Goal: Information Seeking & Learning: Learn about a topic

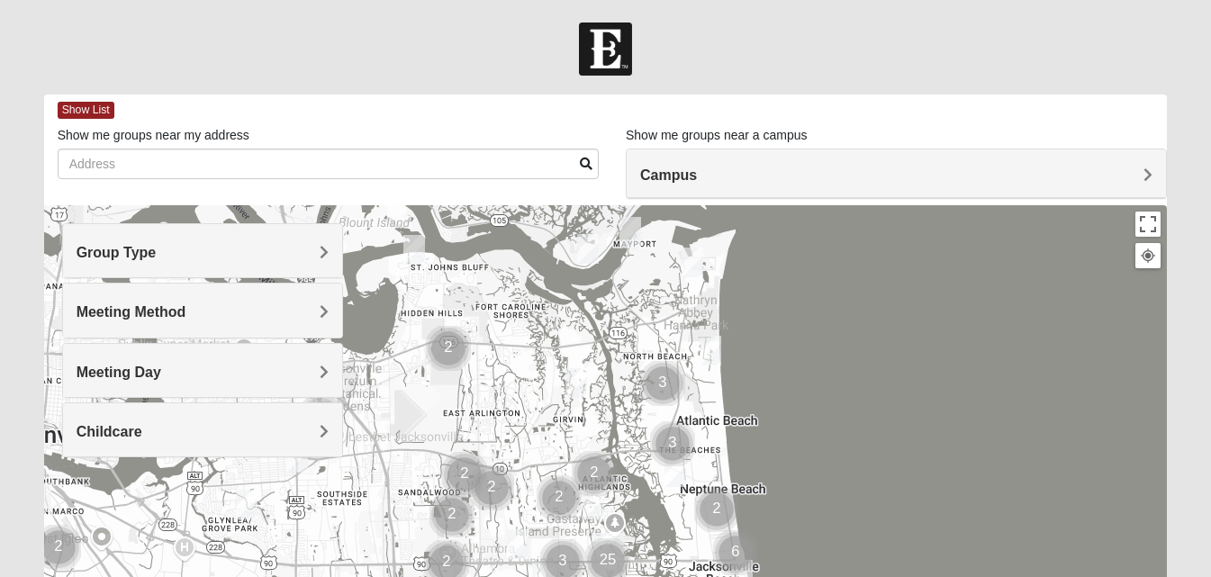
click at [736, 180] on h4 "Campus" at bounding box center [896, 175] width 512 height 17
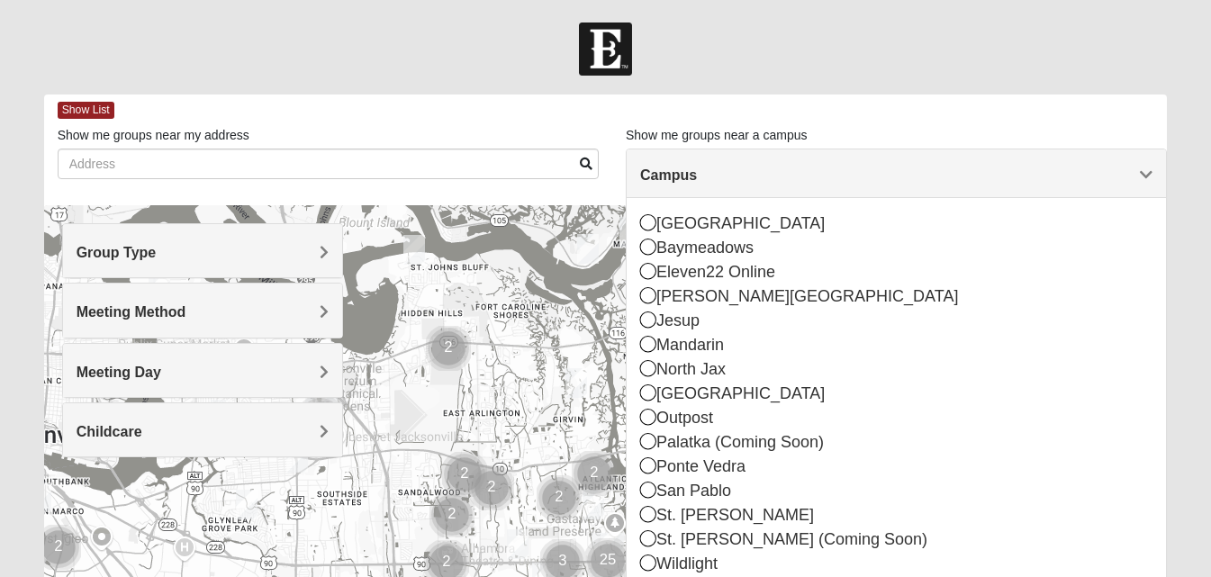
click at [639, 314] on div "[GEOGRAPHIC_DATA] [GEOGRAPHIC_DATA] Eleven22 Online [PERSON_NAME][GEOGRAPHIC_DA…" at bounding box center [896, 394] width 539 height 392
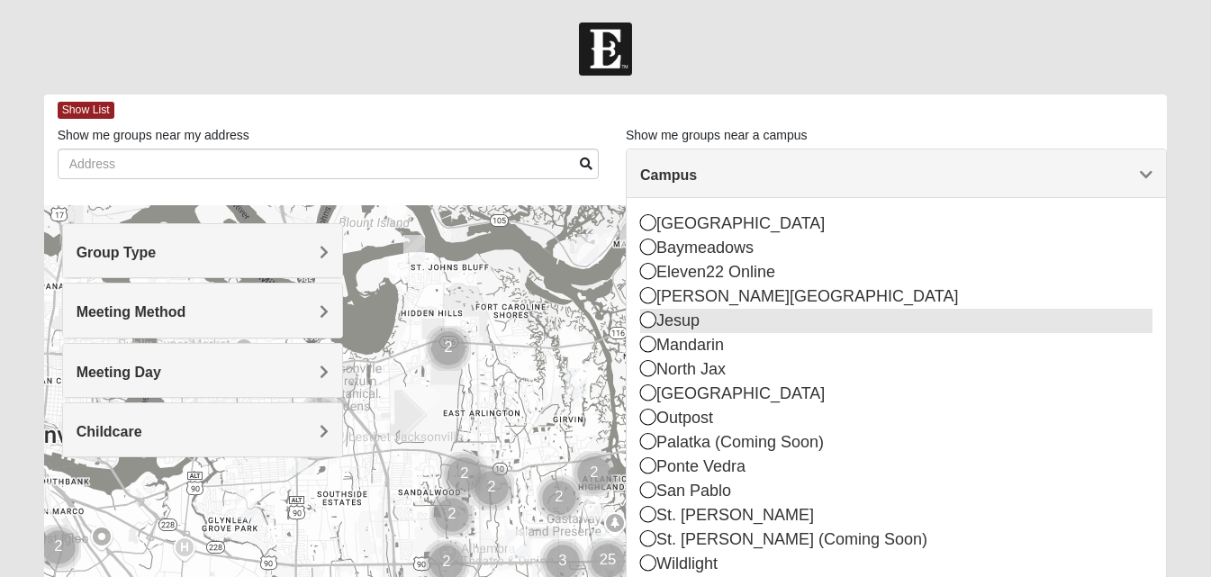
click at [645, 320] on icon at bounding box center [648, 319] width 16 height 16
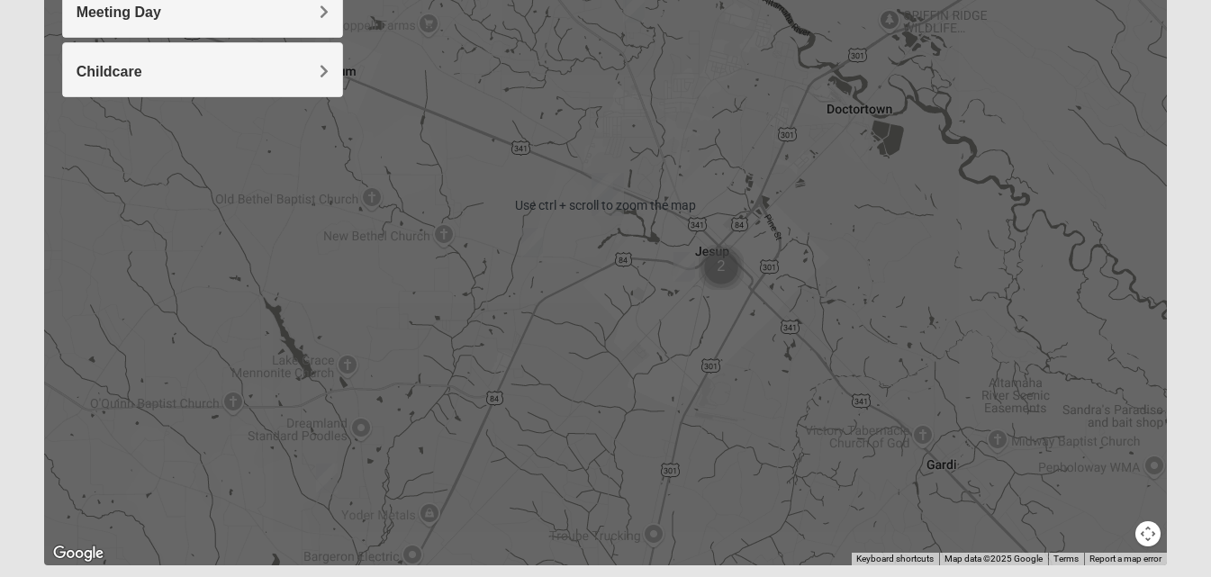
scroll to position [414, 0]
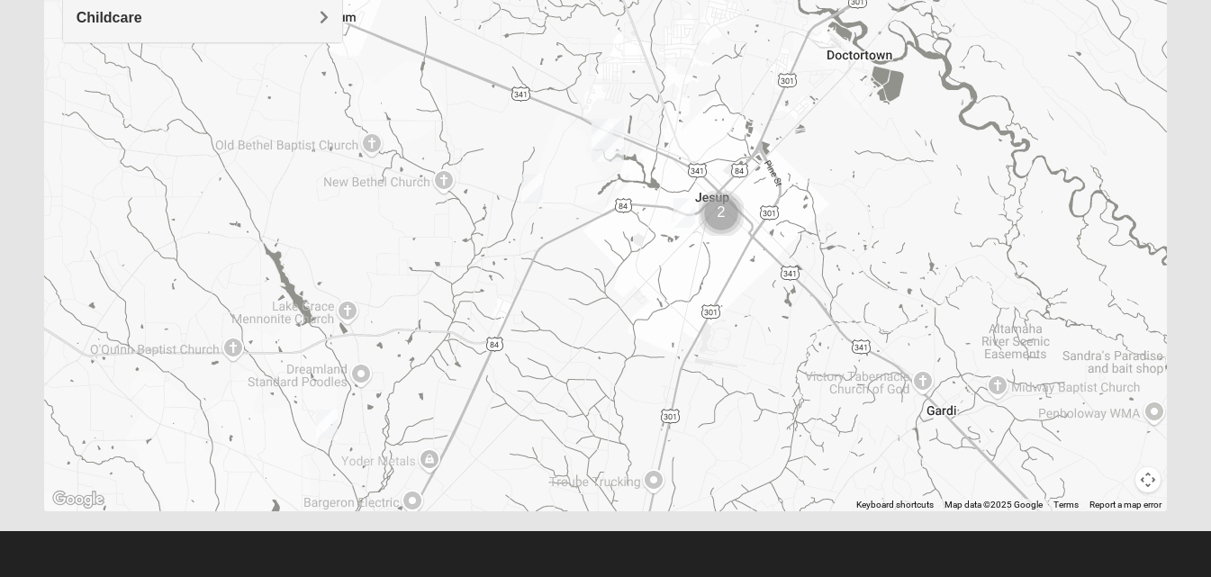
click at [330, 422] on img "Mixed Jones 31560" at bounding box center [327, 425] width 22 height 30
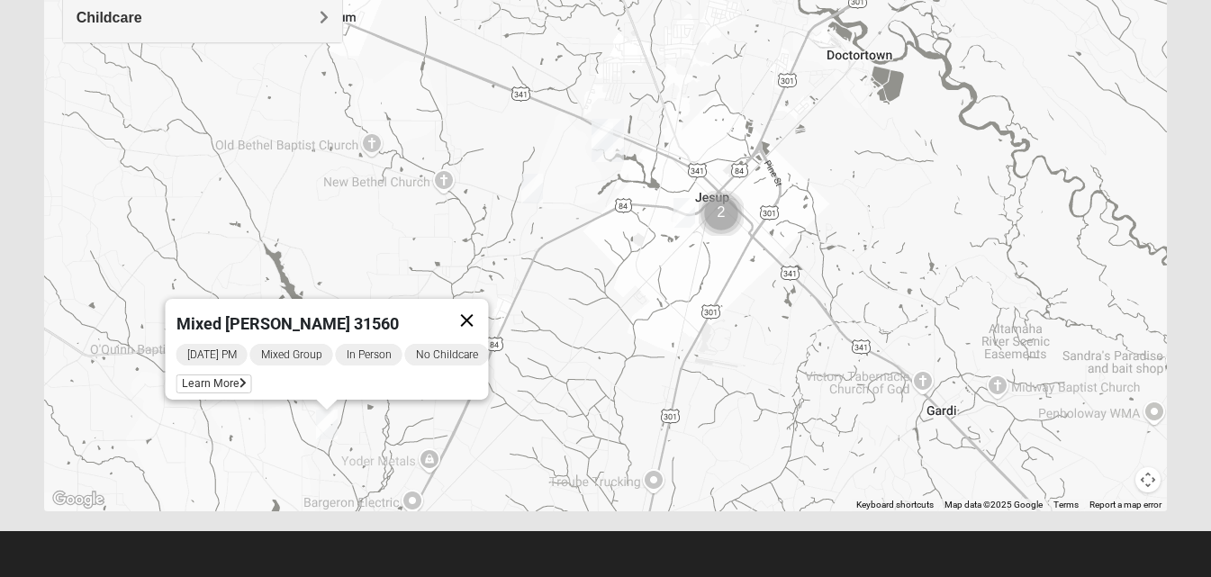
click at [484, 307] on button "Close" at bounding box center [466, 320] width 43 height 43
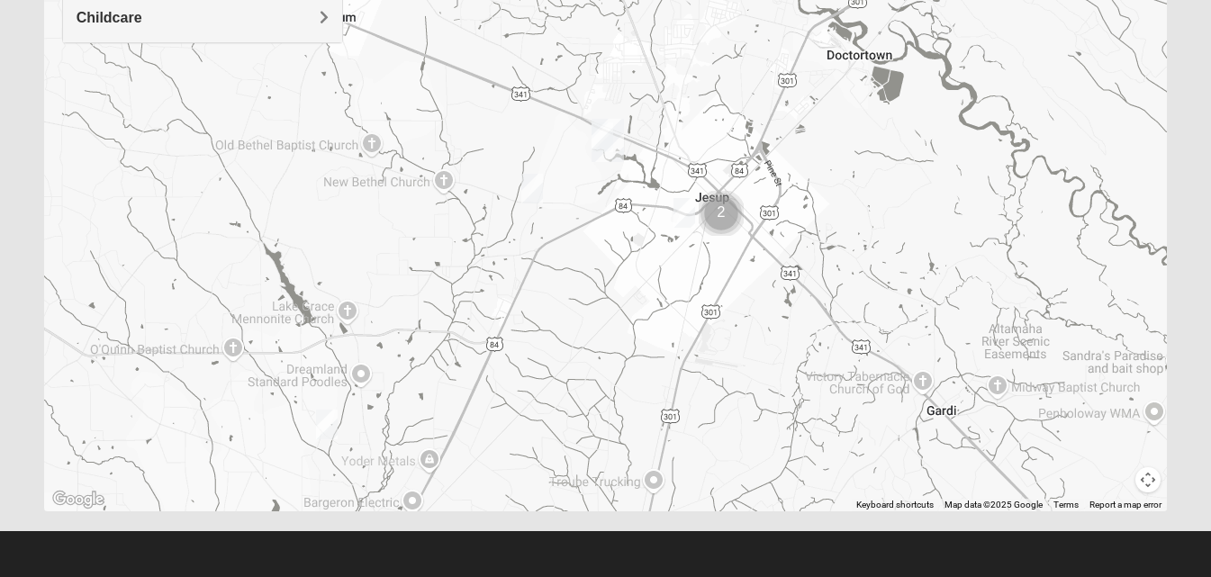
click at [324, 415] on img "Mixed Jones 31560" at bounding box center [327, 425] width 22 height 30
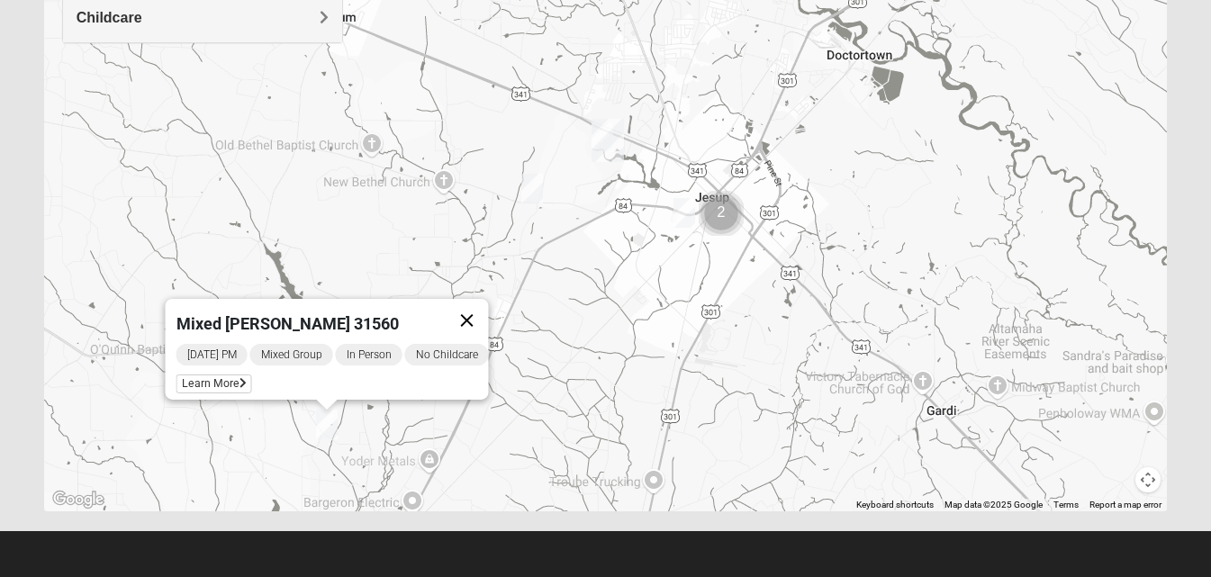
drag, startPoint x: 479, startPoint y: 302, endPoint x: 488, endPoint y: 307, distance: 10.5
click at [480, 302] on button "Close" at bounding box center [466, 320] width 43 height 43
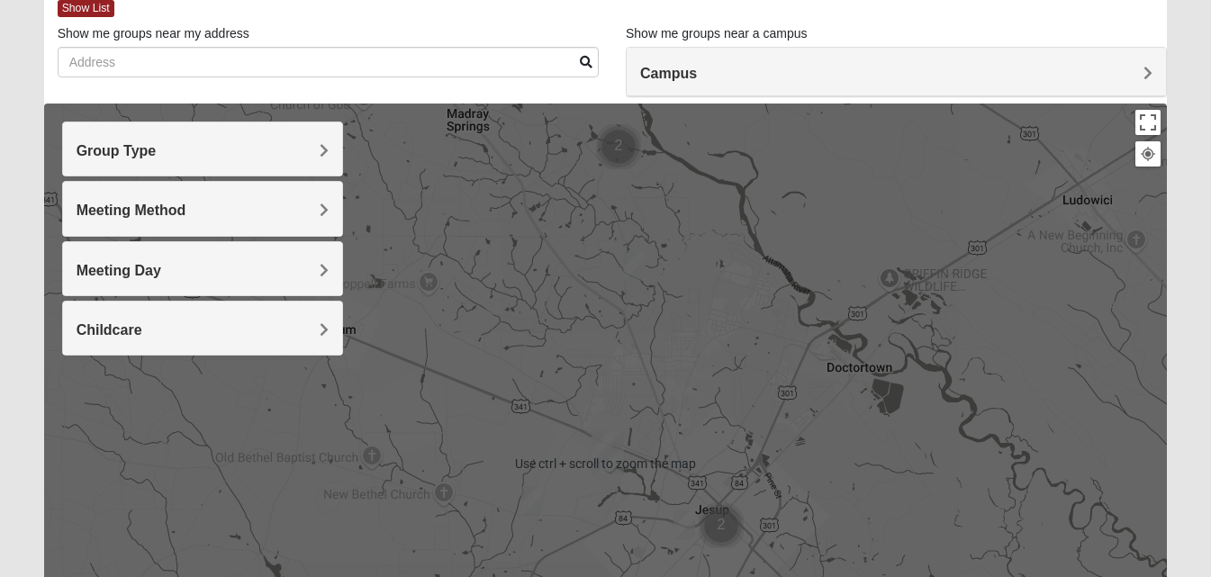
scroll to position [54, 0]
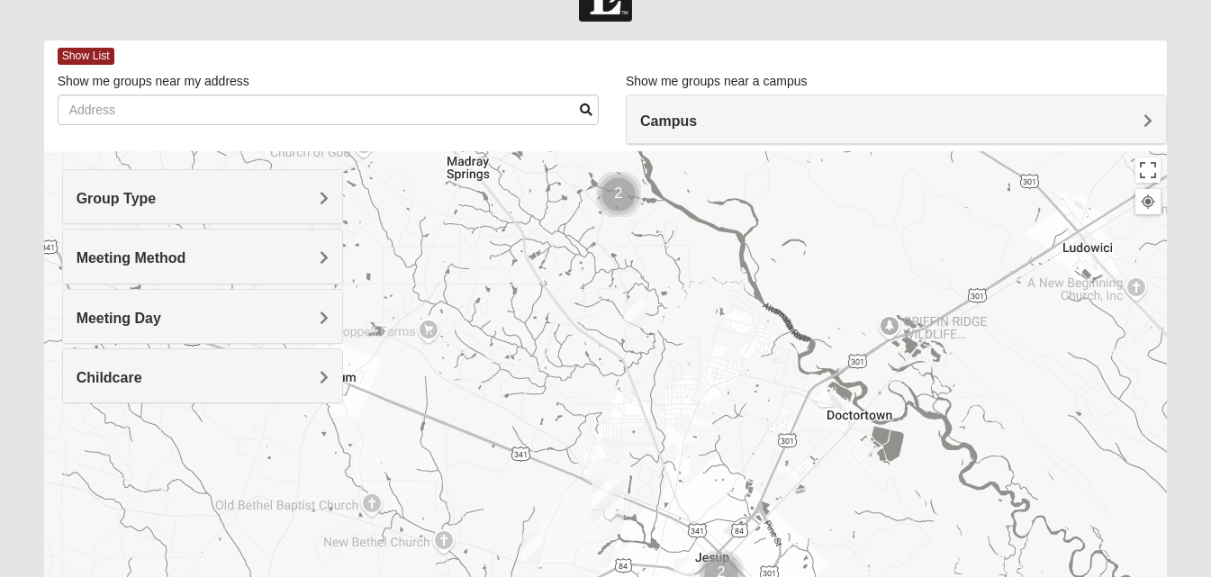
click at [204, 269] on div "Meeting Method" at bounding box center [202, 256] width 279 height 53
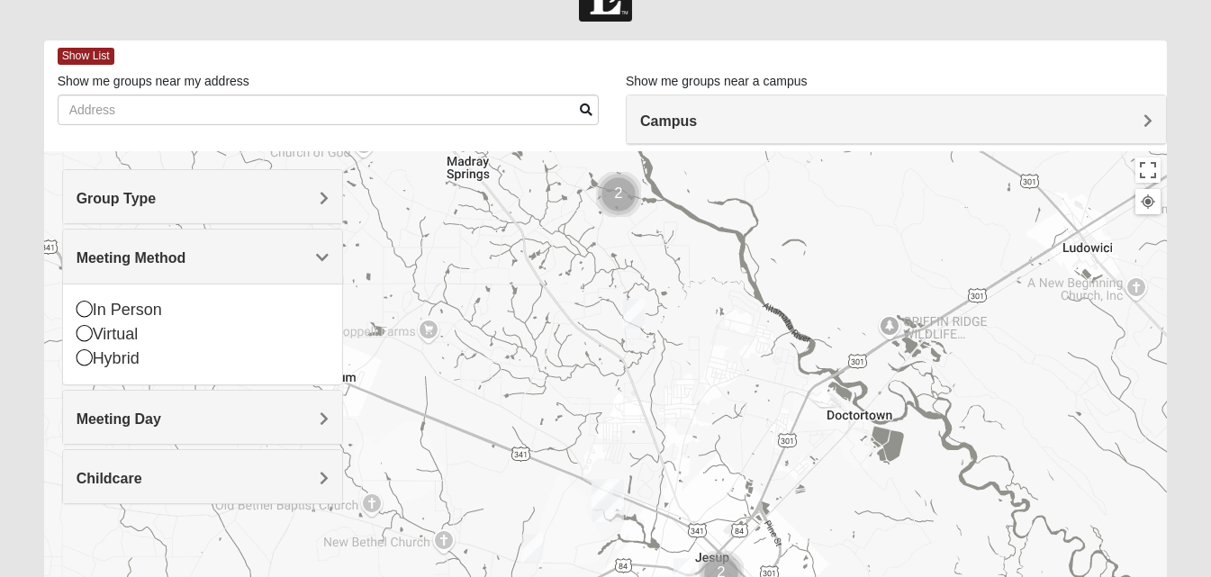
click at [159, 205] on h4 "Group Type" at bounding box center [203, 198] width 252 height 17
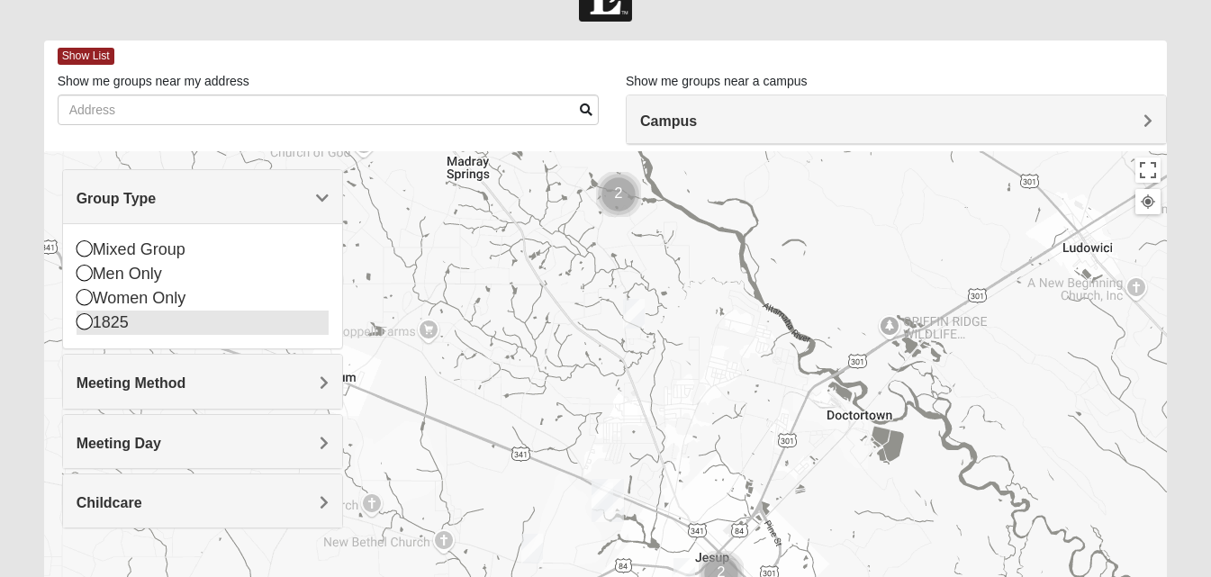
drag, startPoint x: 86, startPoint y: 293, endPoint x: 322, endPoint y: 320, distance: 238.3
click at [87, 292] on icon at bounding box center [85, 297] width 16 height 16
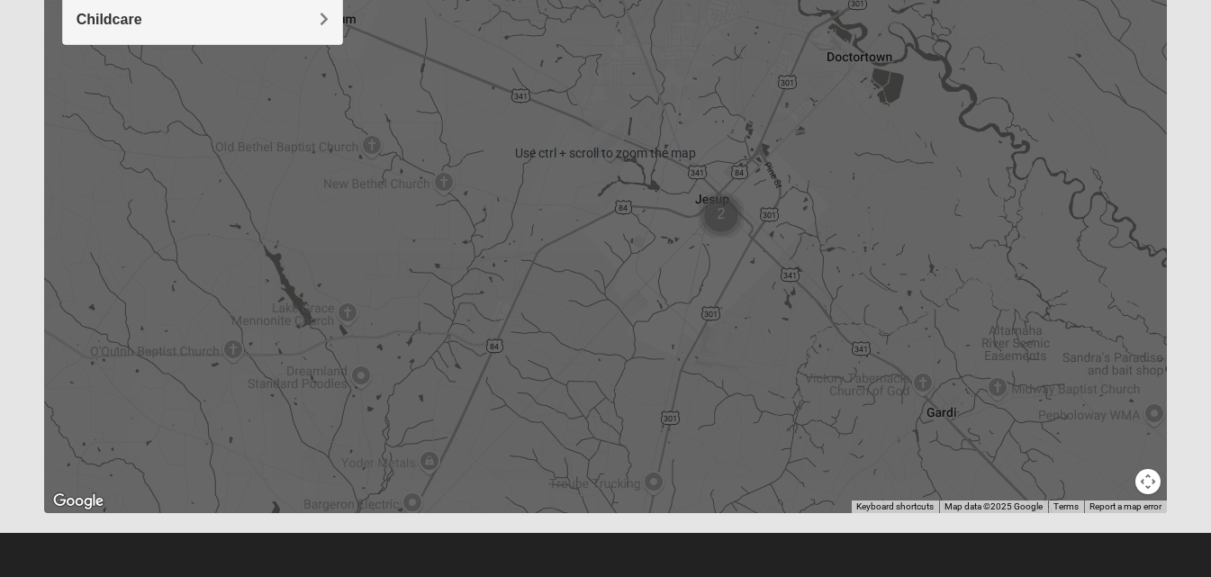
scroll to position [414, 0]
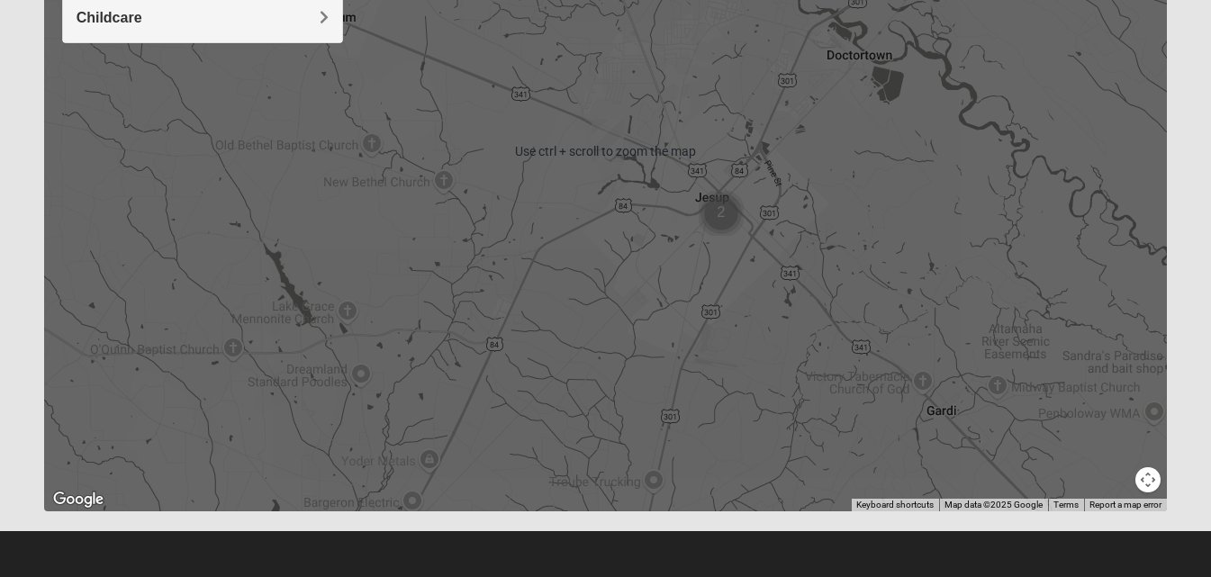
click at [603, 143] on img "Jesup" at bounding box center [607, 140] width 32 height 43
click at [455, 252] on div "Jesup [STREET_ADDRESS][PERSON_NAME][PERSON_NAME]" at bounding box center [606, 151] width 1124 height 720
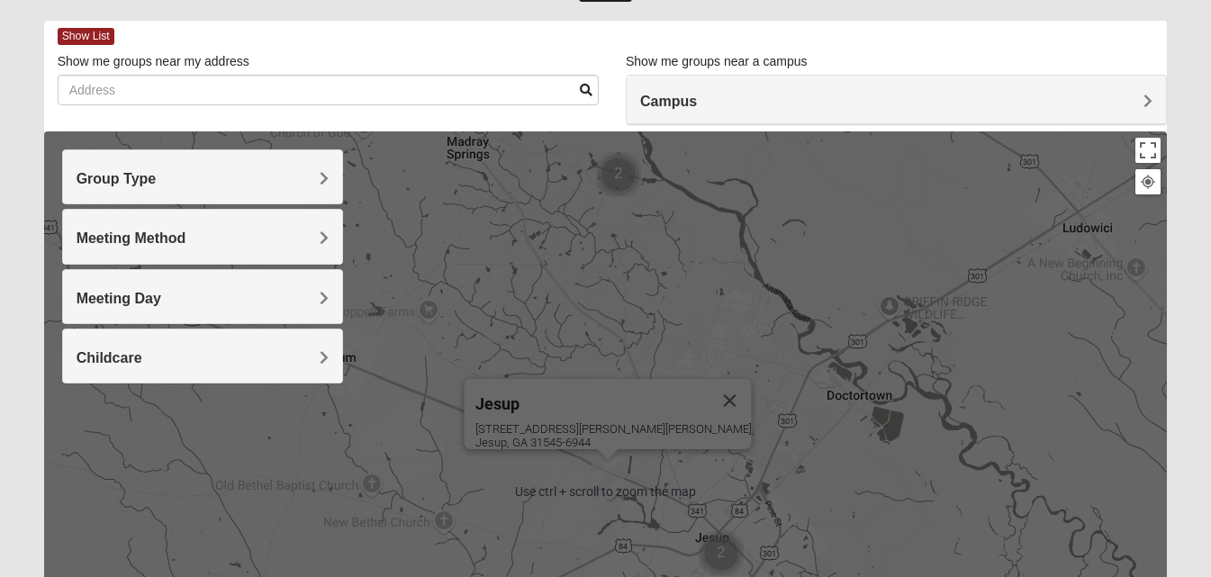
scroll to position [90, 0]
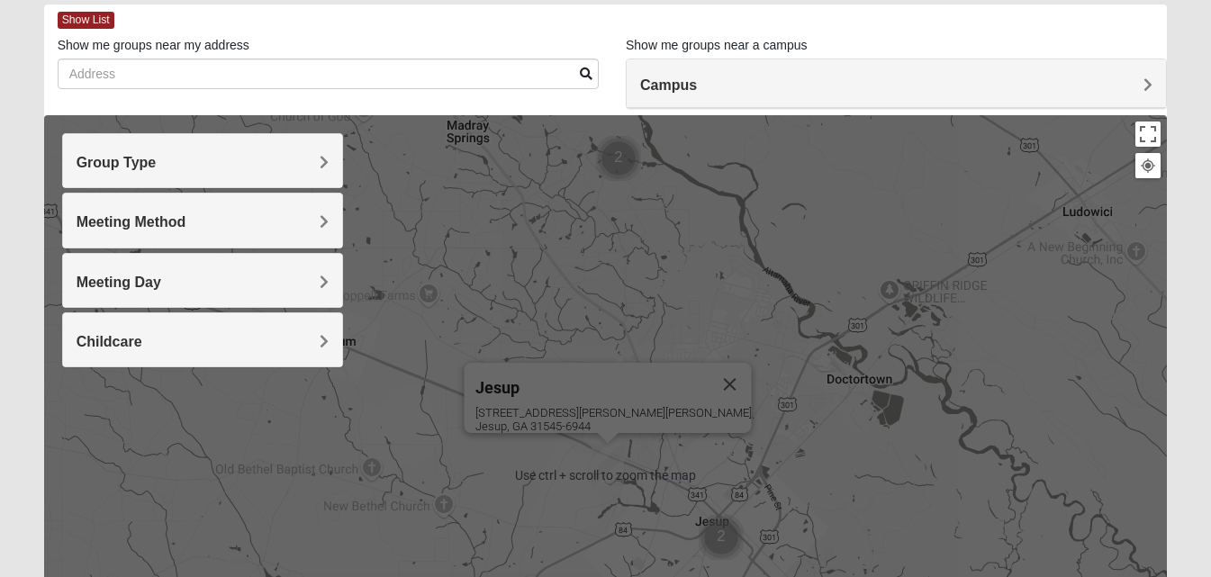
click at [618, 462] on img "Jesup" at bounding box center [607, 464] width 32 height 43
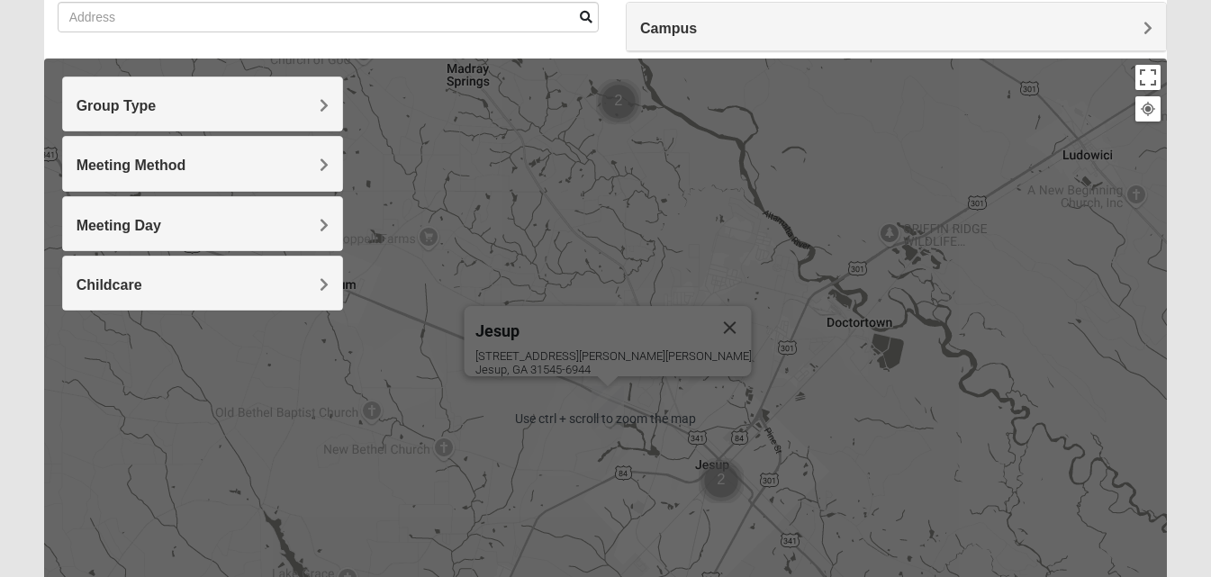
scroll to position [144, 0]
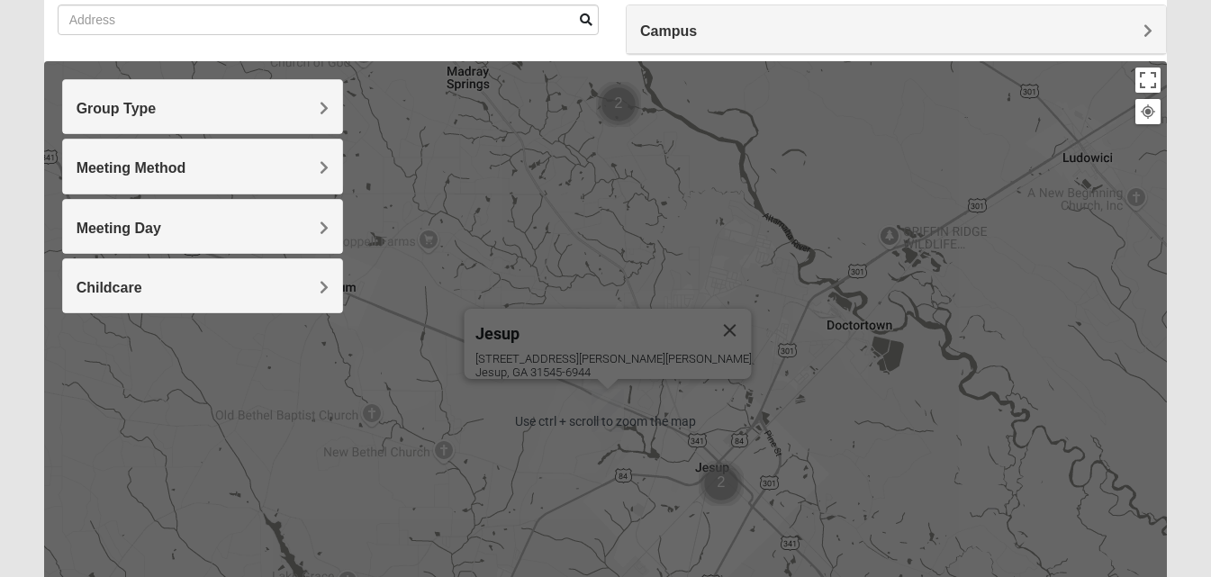
click at [610, 409] on img "Jesup" at bounding box center [607, 410] width 32 height 43
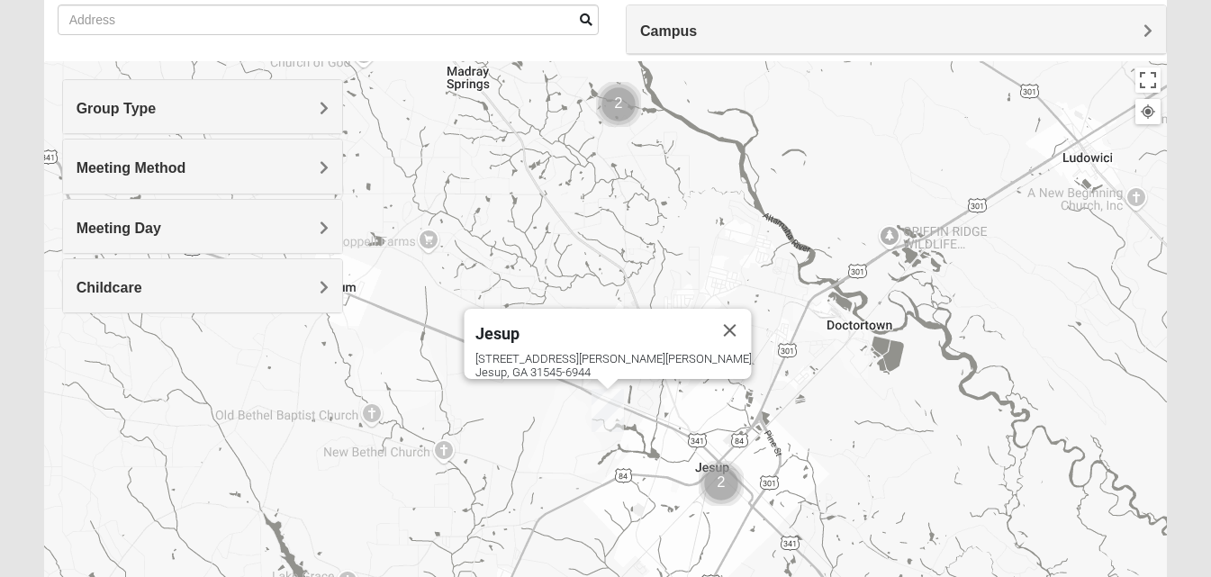
click at [131, 106] on span "Group Type" at bounding box center [117, 108] width 80 height 15
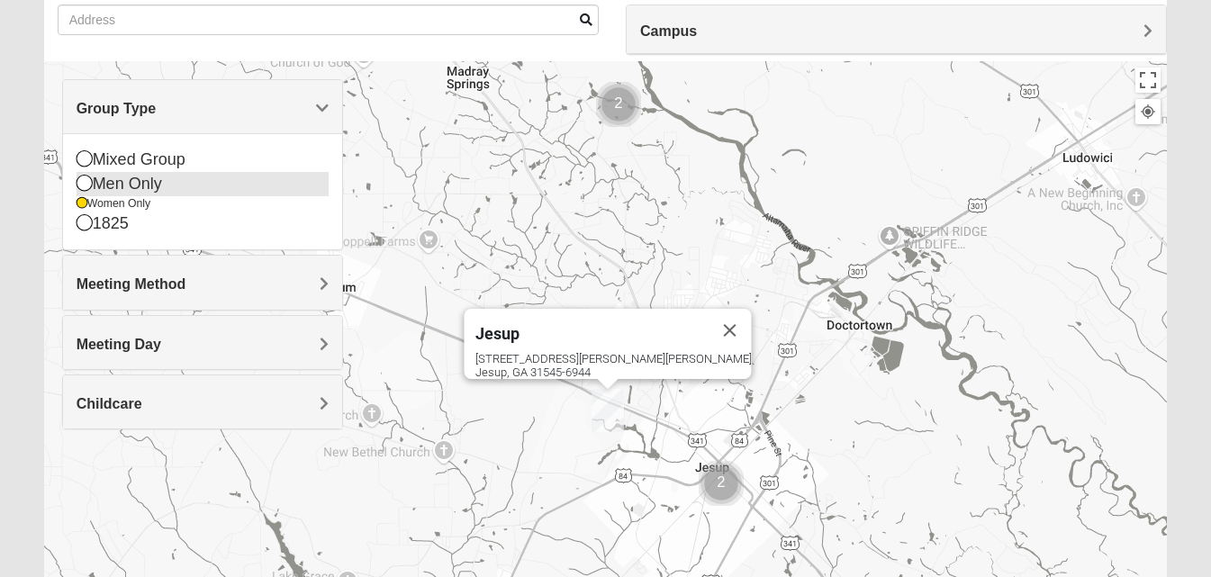
click at [78, 180] on icon at bounding box center [85, 183] width 16 height 16
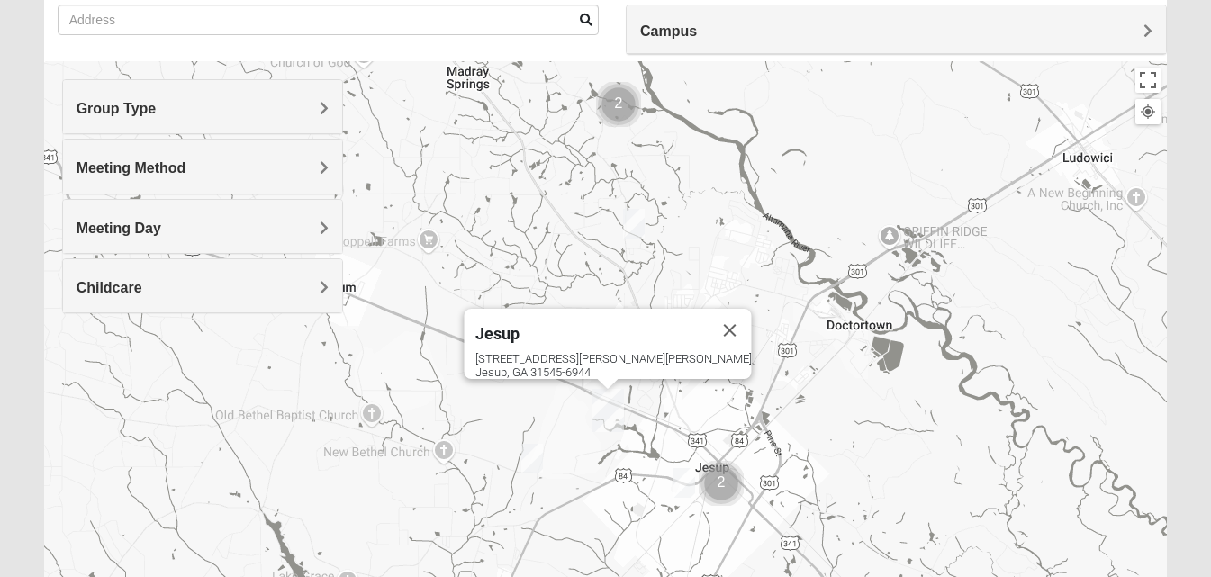
click at [127, 118] on div "Group Type" at bounding box center [202, 106] width 279 height 53
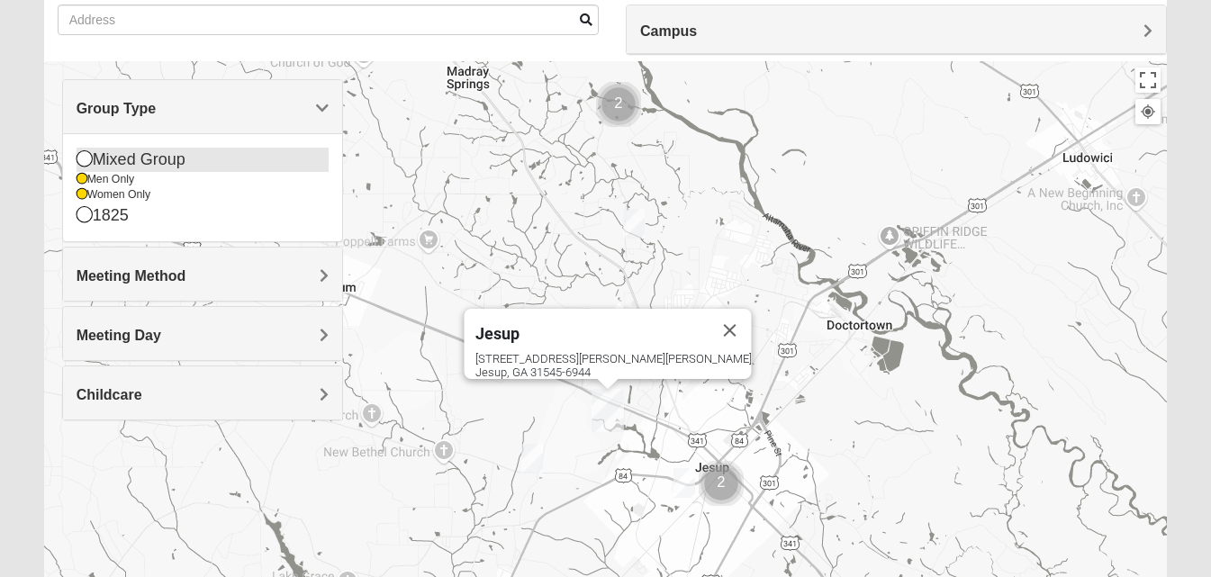
click at [89, 156] on icon at bounding box center [85, 158] width 16 height 16
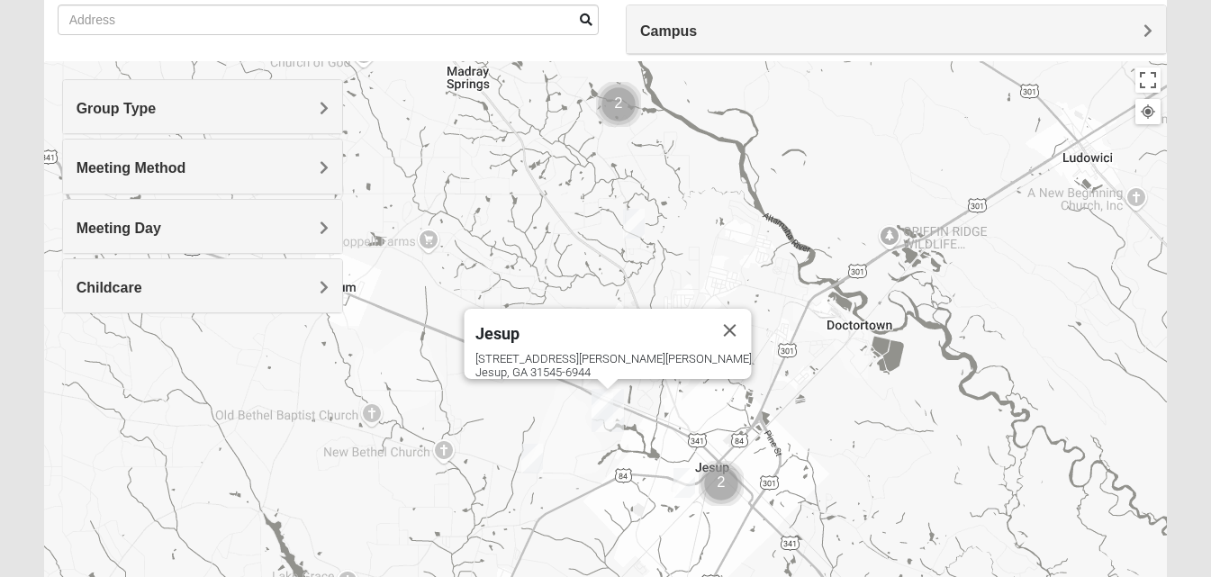
click at [117, 107] on span "Group Type" at bounding box center [117, 108] width 80 height 15
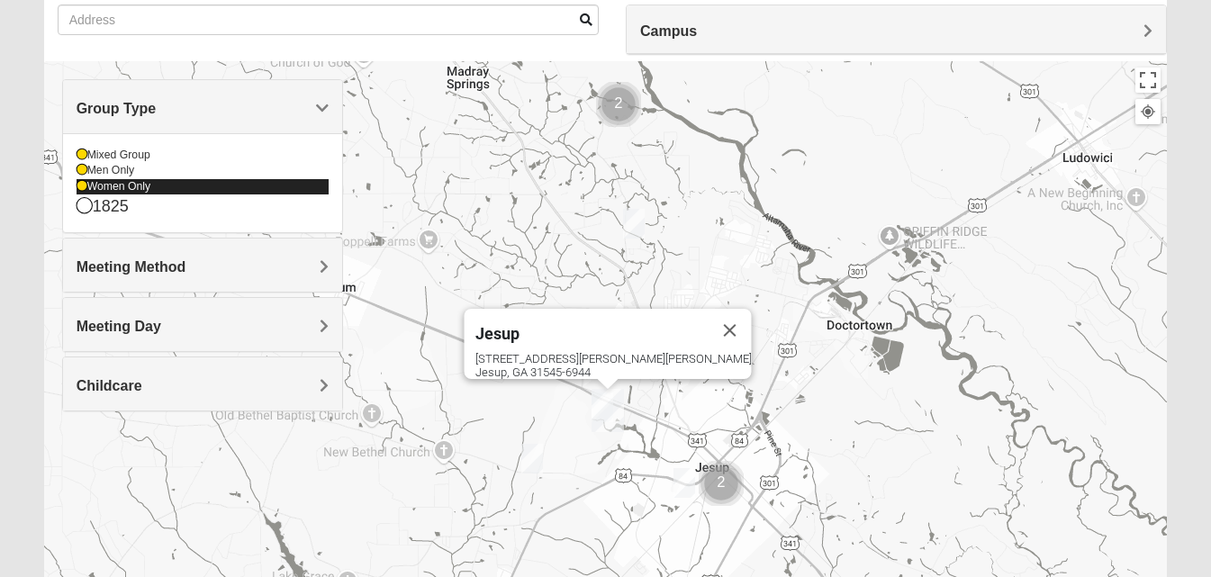
click at [82, 187] on icon at bounding box center [82, 186] width 11 height 11
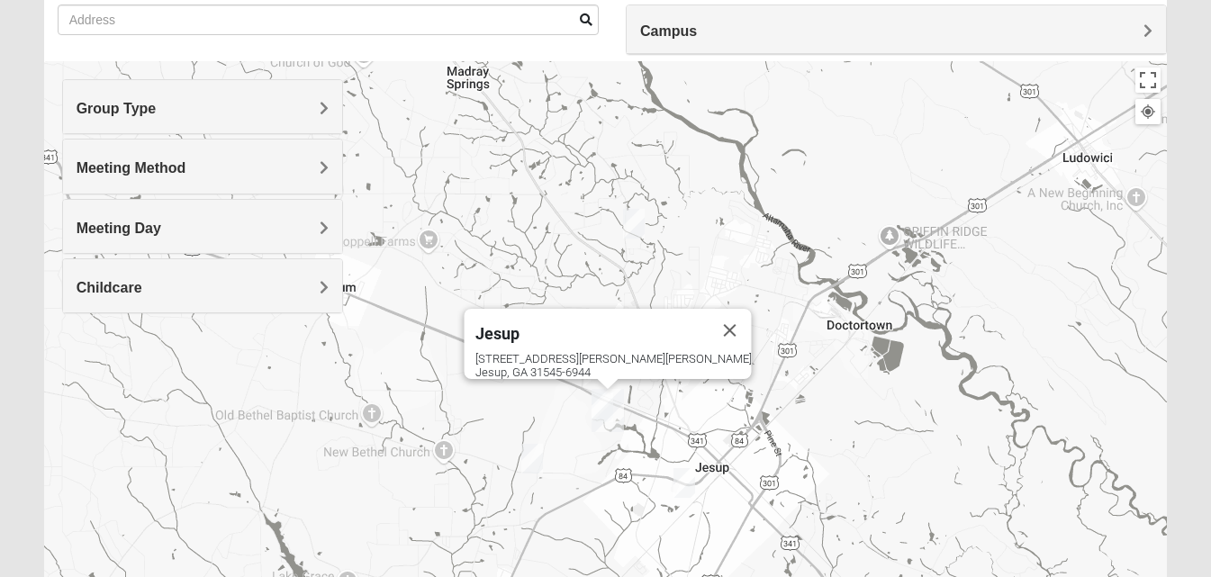
click at [117, 102] on span "Group Type" at bounding box center [117, 108] width 80 height 15
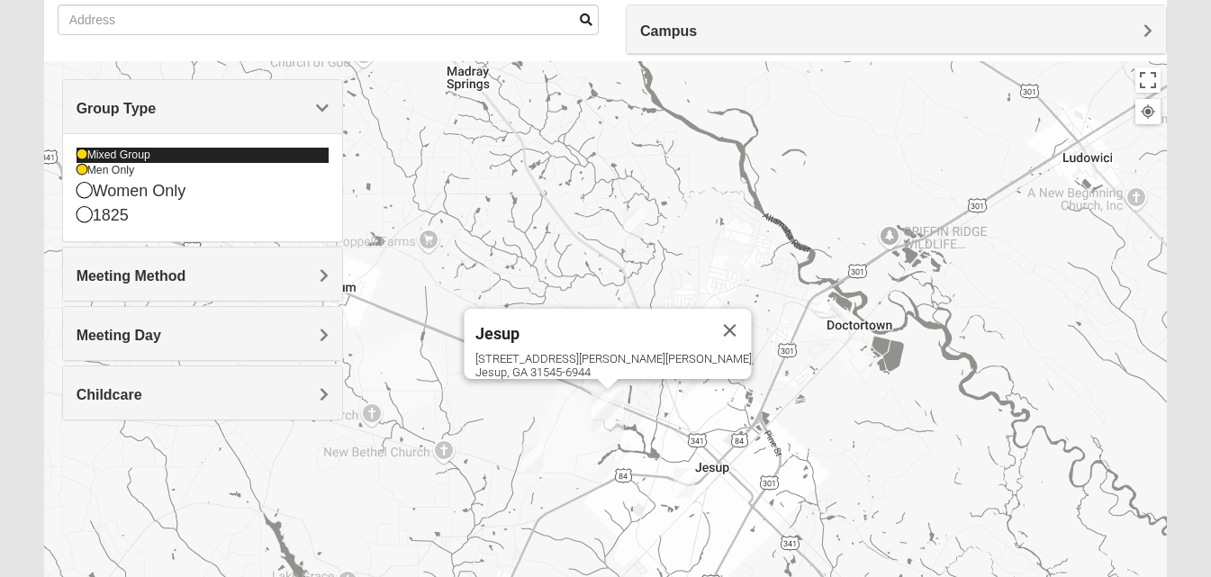
click at [81, 150] on icon at bounding box center [82, 154] width 11 height 11
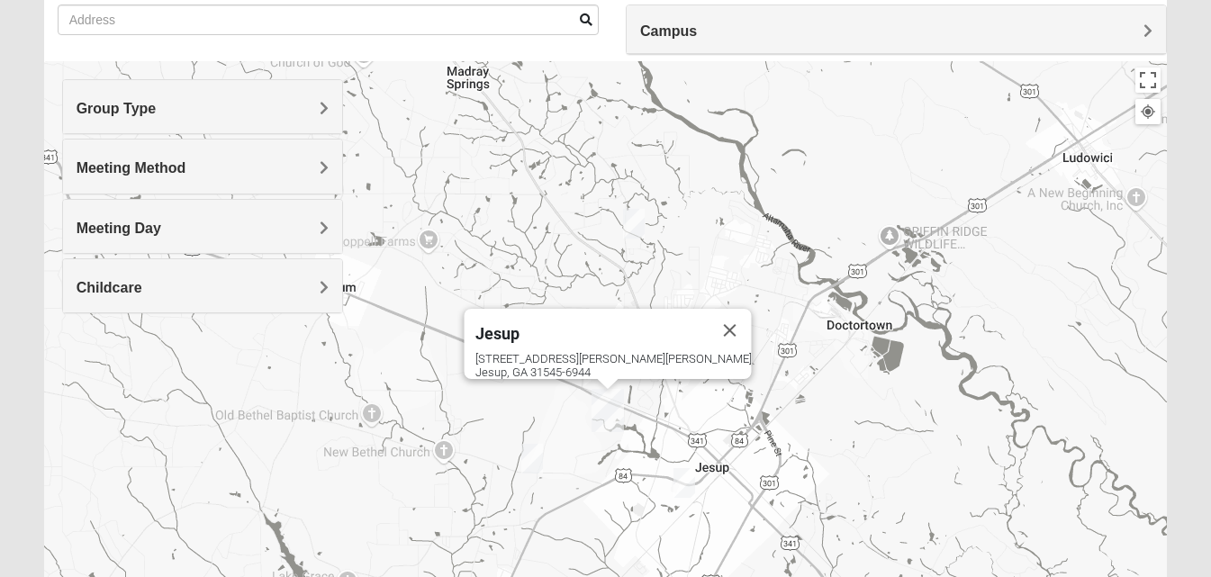
click at [104, 104] on span "Group Type" at bounding box center [117, 108] width 80 height 15
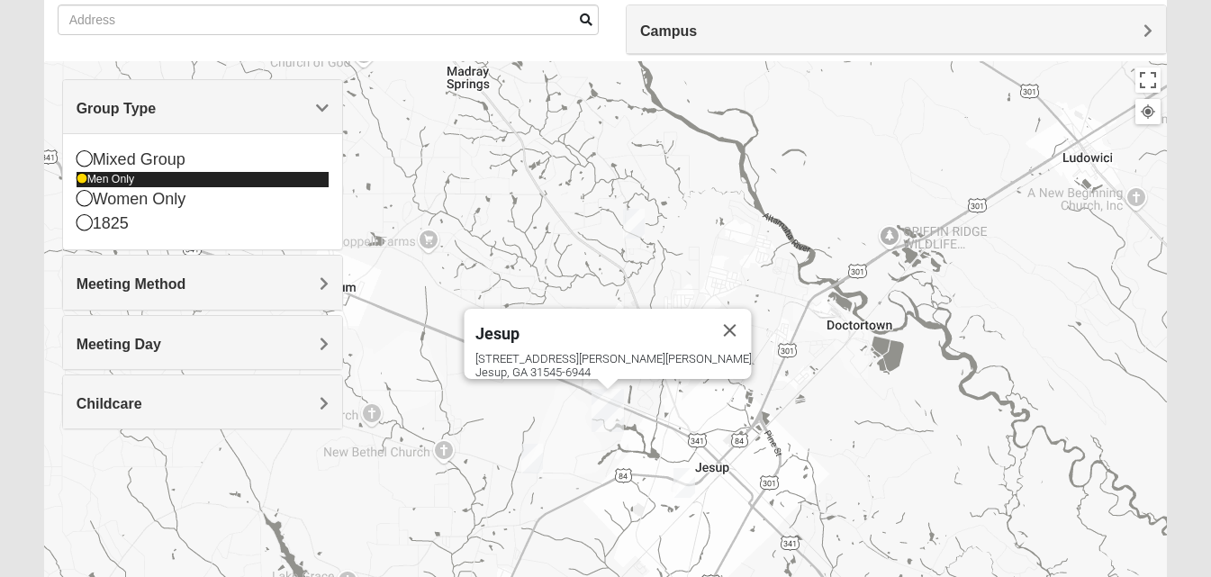
click at [82, 176] on icon at bounding box center [82, 179] width 11 height 11
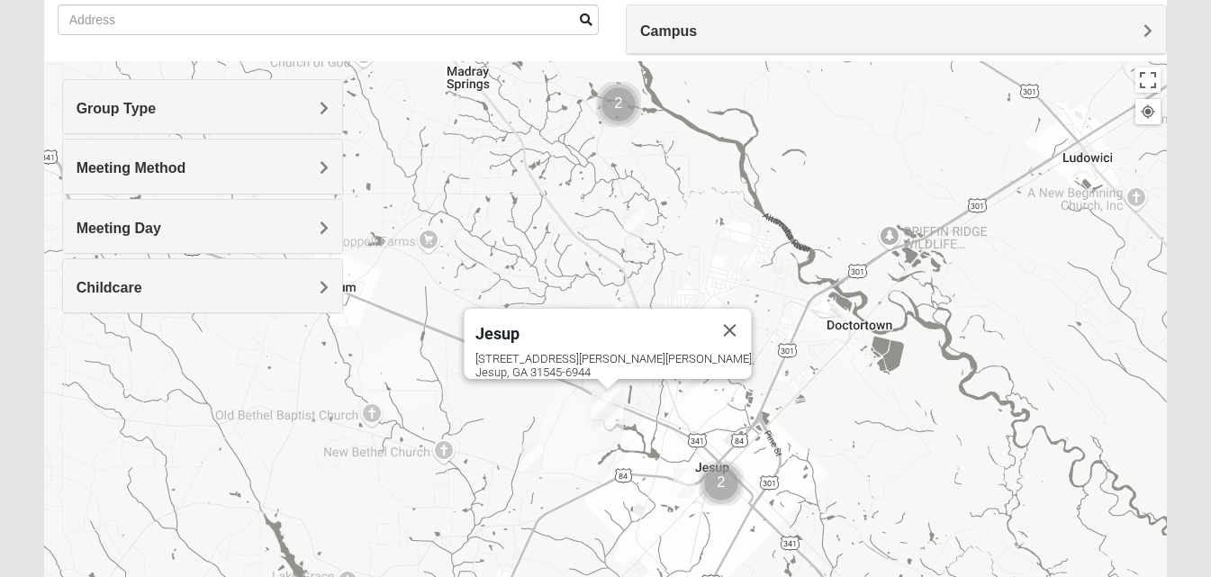
click at [117, 113] on span "Group Type" at bounding box center [117, 108] width 80 height 15
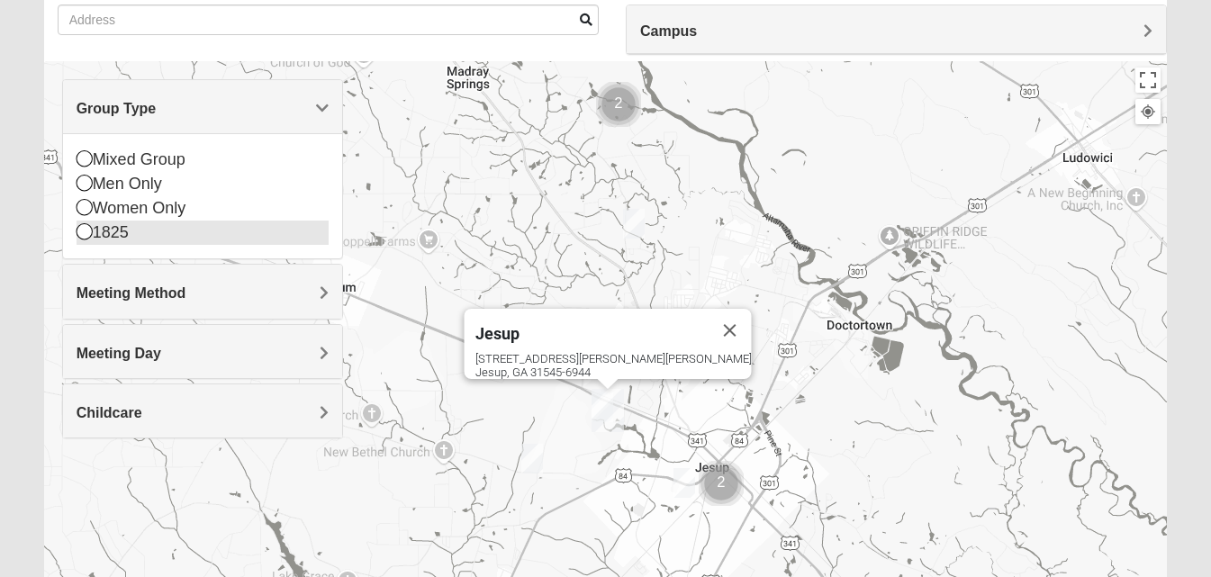
drag, startPoint x: 86, startPoint y: 207, endPoint x: 176, endPoint y: 213, distance: 90.2
click at [86, 207] on icon at bounding box center [85, 207] width 16 height 16
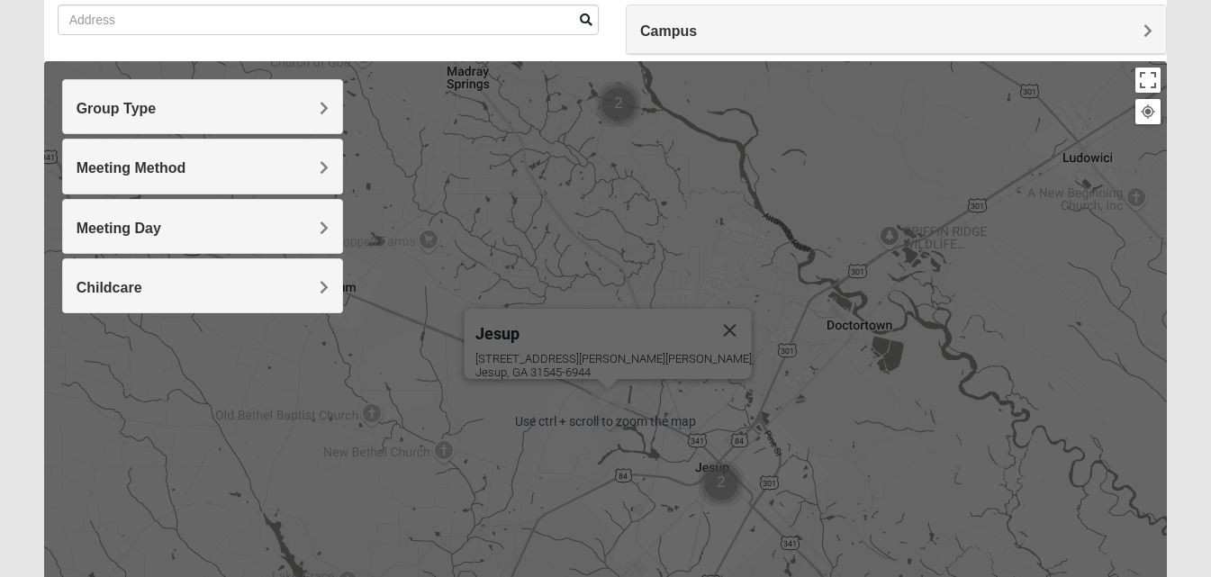
click at [725, 482] on img "Cluster of 2 groups" at bounding box center [721, 483] width 45 height 45
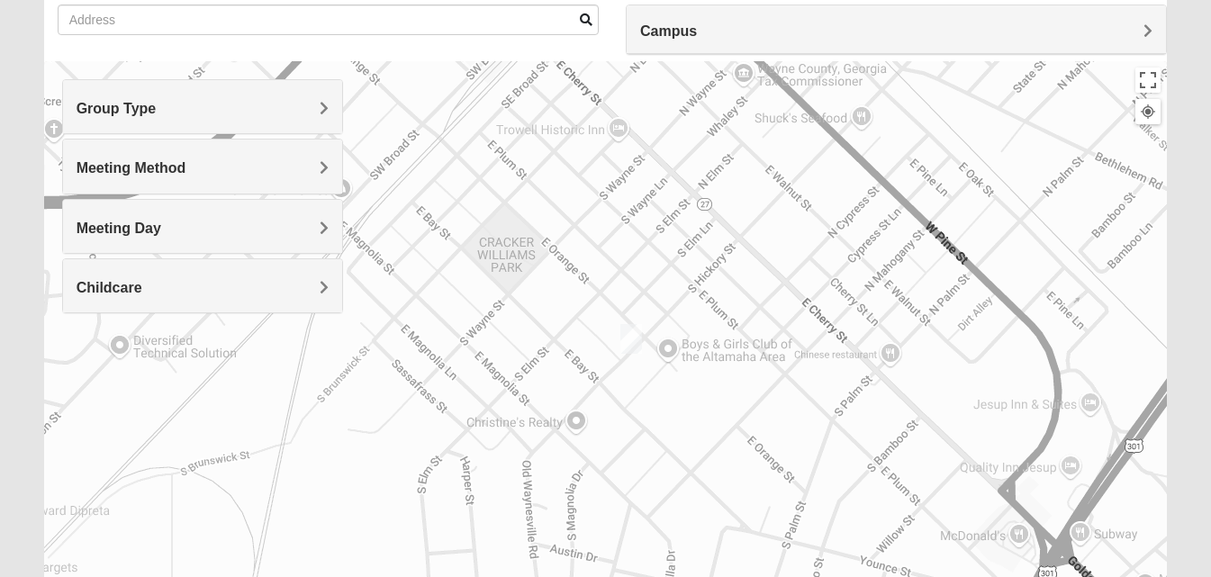
drag, startPoint x: 723, startPoint y: 451, endPoint x: 662, endPoint y: 247, distance: 213.3
click at [679, 202] on div "To navigate, press the arrow keys. Jesup [STREET_ADDRESS][PERSON_NAME][PERSON_N…" at bounding box center [606, 421] width 1124 height 720
click at [628, 342] on img "Womens Duke 31546" at bounding box center [631, 341] width 22 height 30
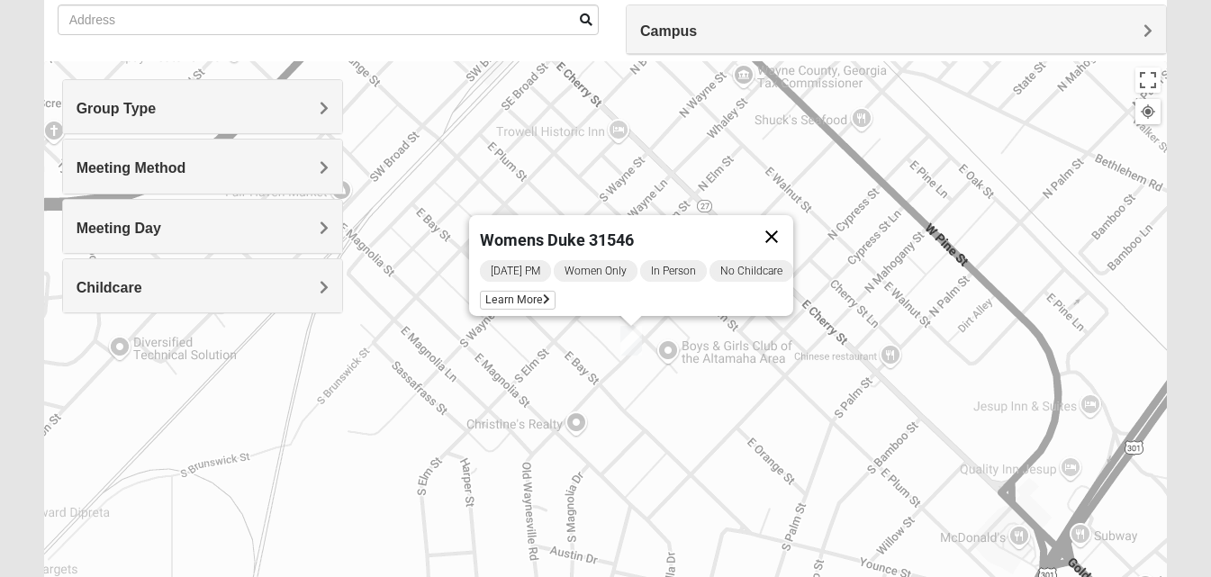
click at [775, 229] on button "Close" at bounding box center [771, 236] width 43 height 43
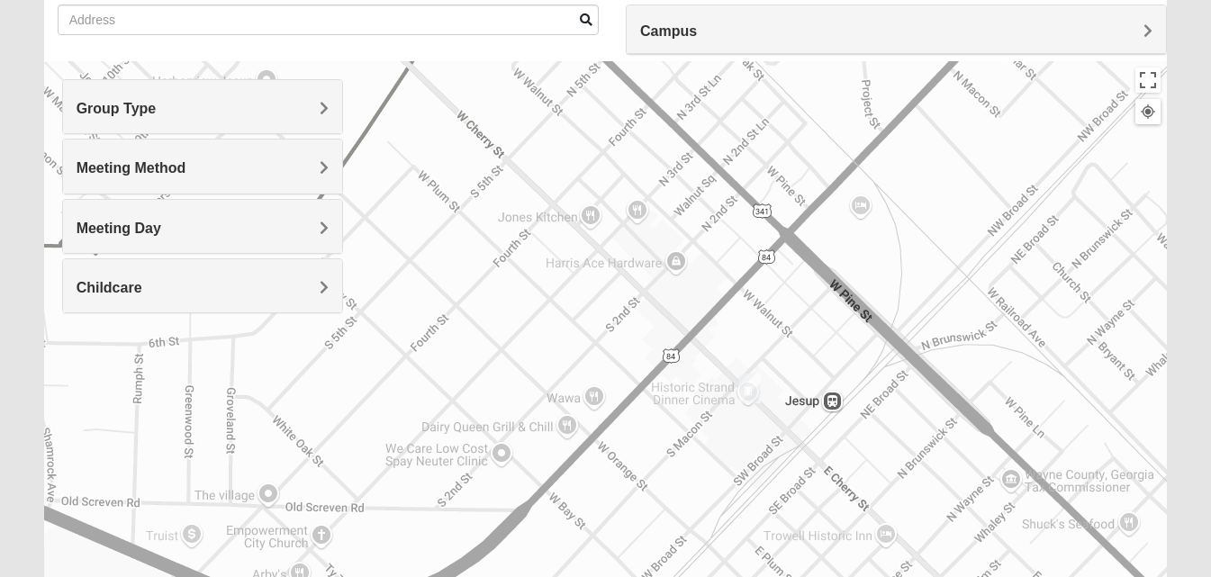
drag, startPoint x: 578, startPoint y: 224, endPoint x: 837, endPoint y: 607, distance: 462.2
click at [837, 576] on html "Log In Find A Group Error Show List Loading Groups" at bounding box center [605, 351] width 1211 height 991
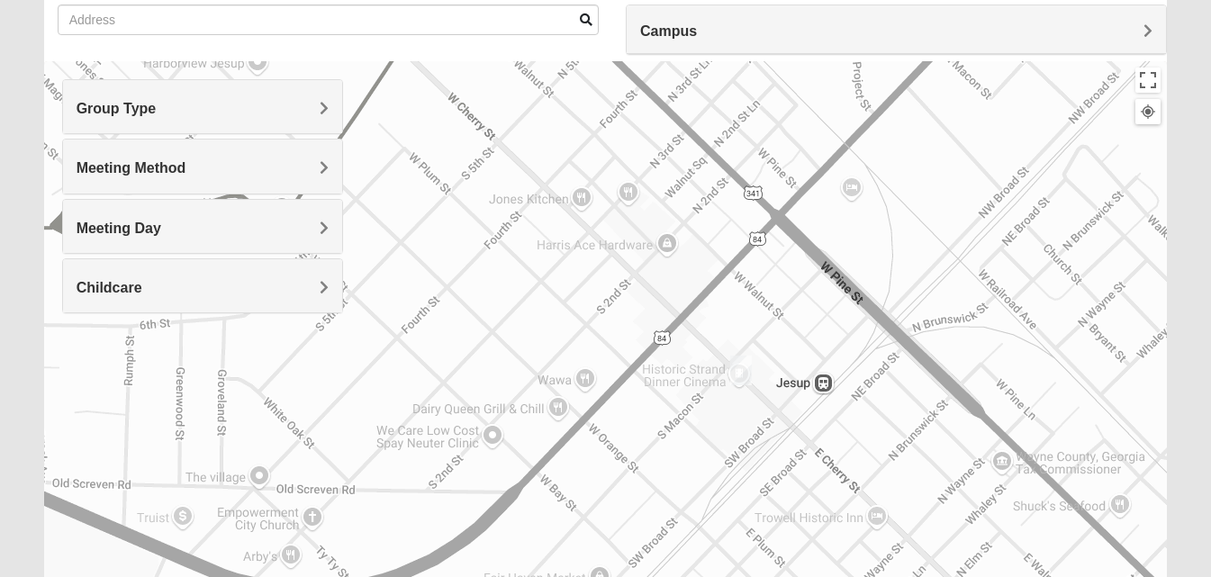
click at [738, 369] on img "Womens Avila-Coleman 31545" at bounding box center [741, 371] width 22 height 30
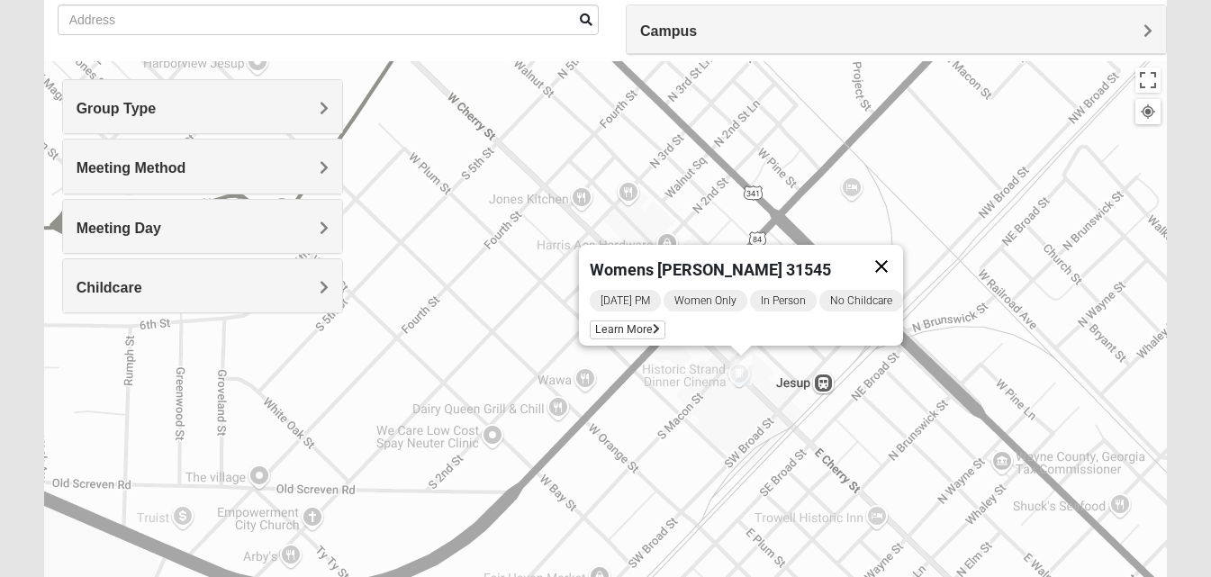
click at [890, 253] on button "Close" at bounding box center [881, 266] width 43 height 43
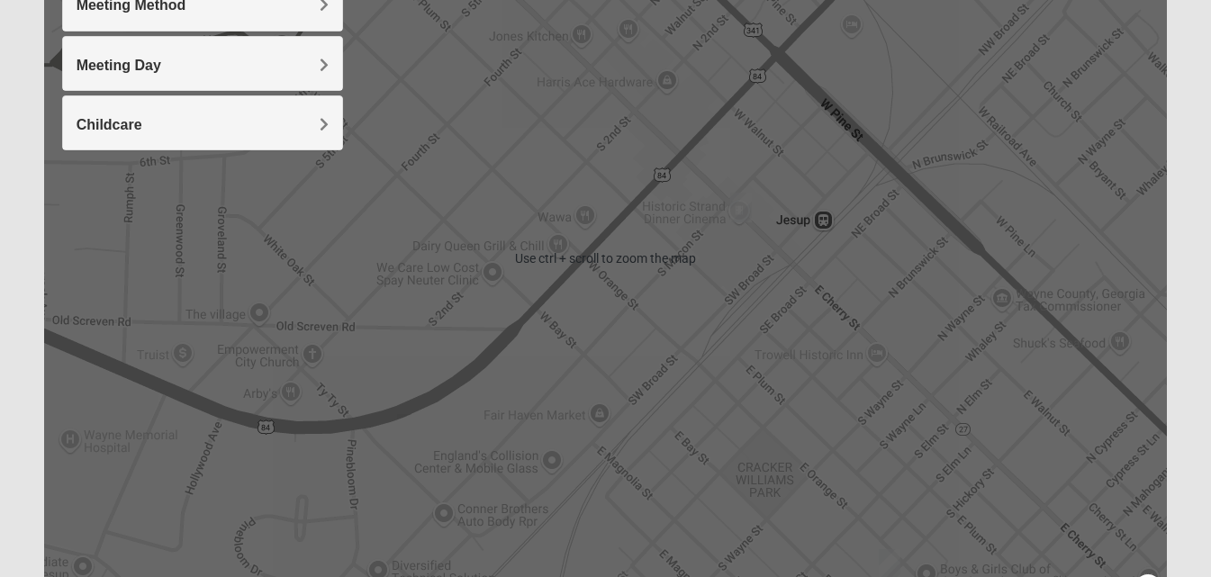
scroll to position [54, 0]
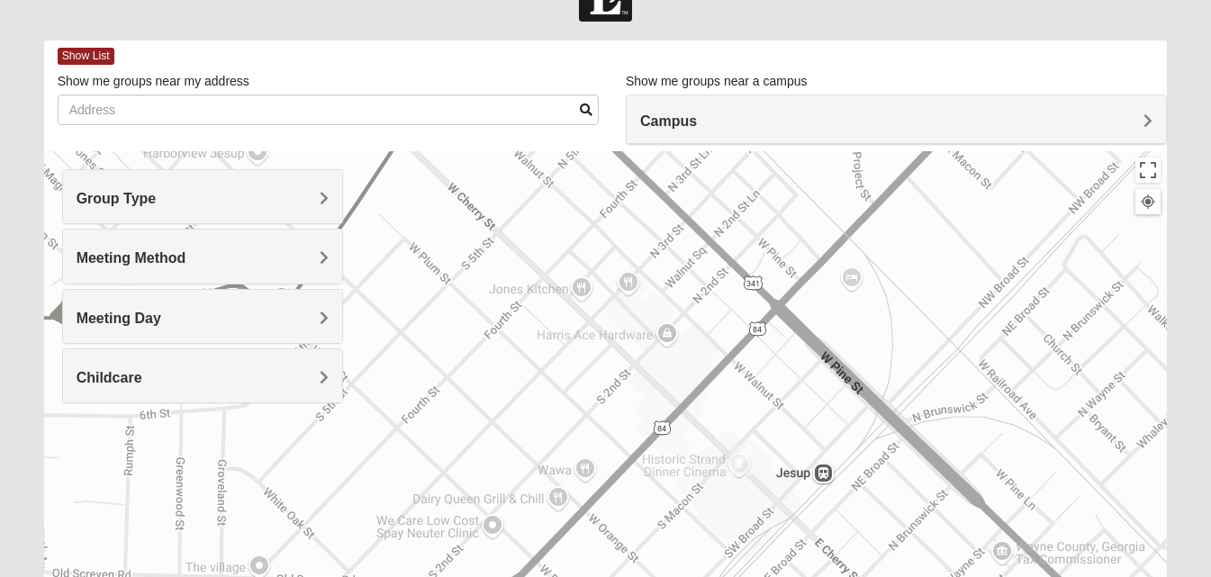
click at [131, 192] on span "Group Type" at bounding box center [117, 198] width 80 height 15
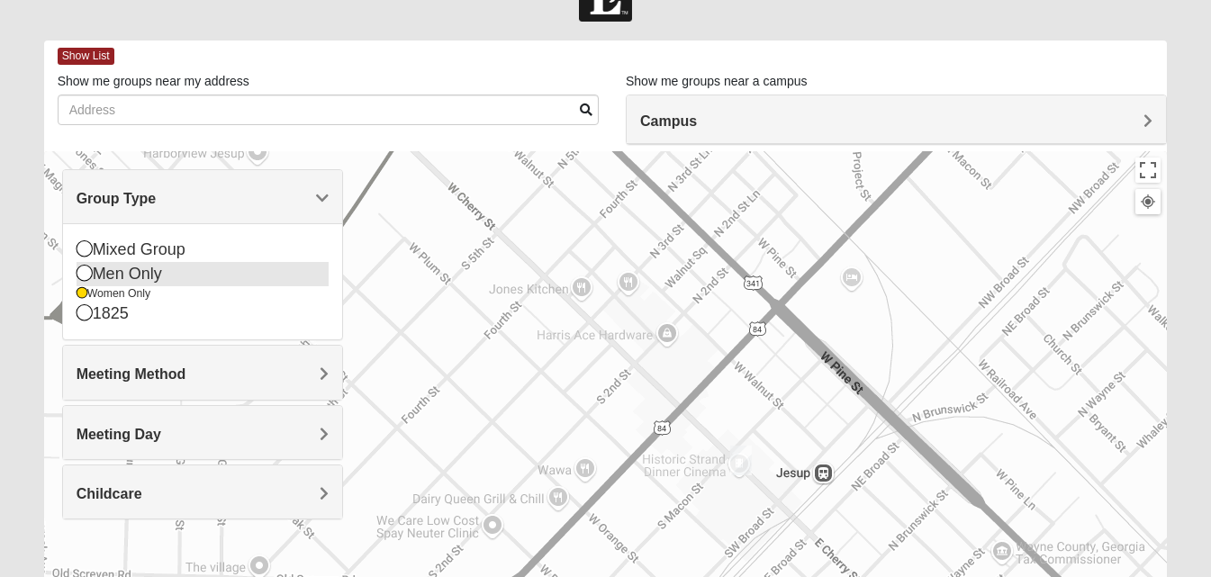
click at [85, 276] on icon at bounding box center [85, 273] width 16 height 16
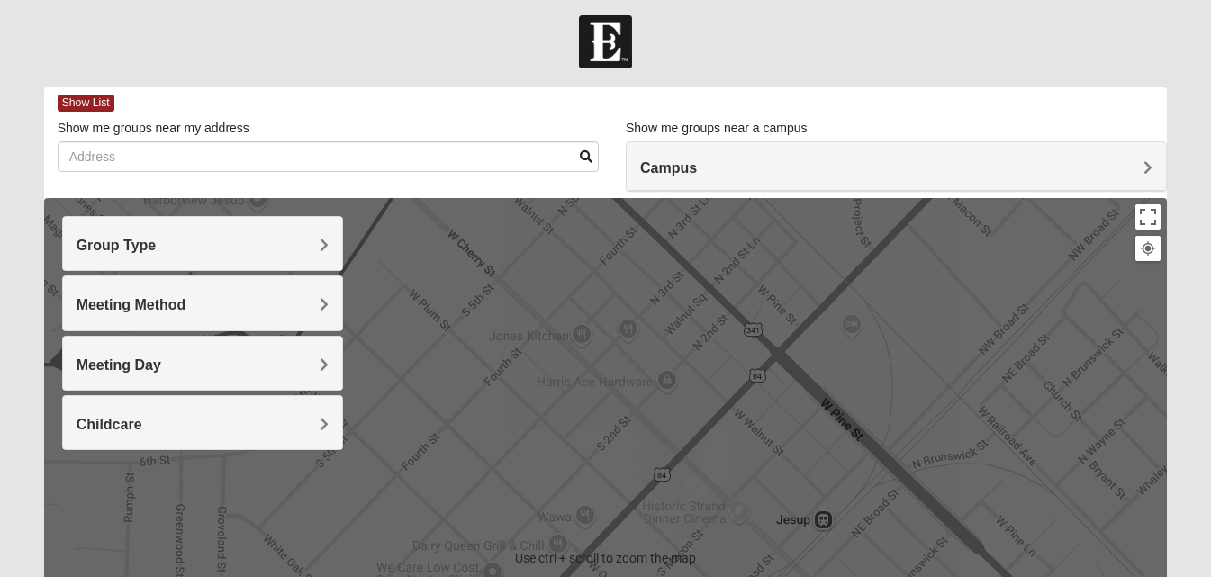
scroll to position [0, 0]
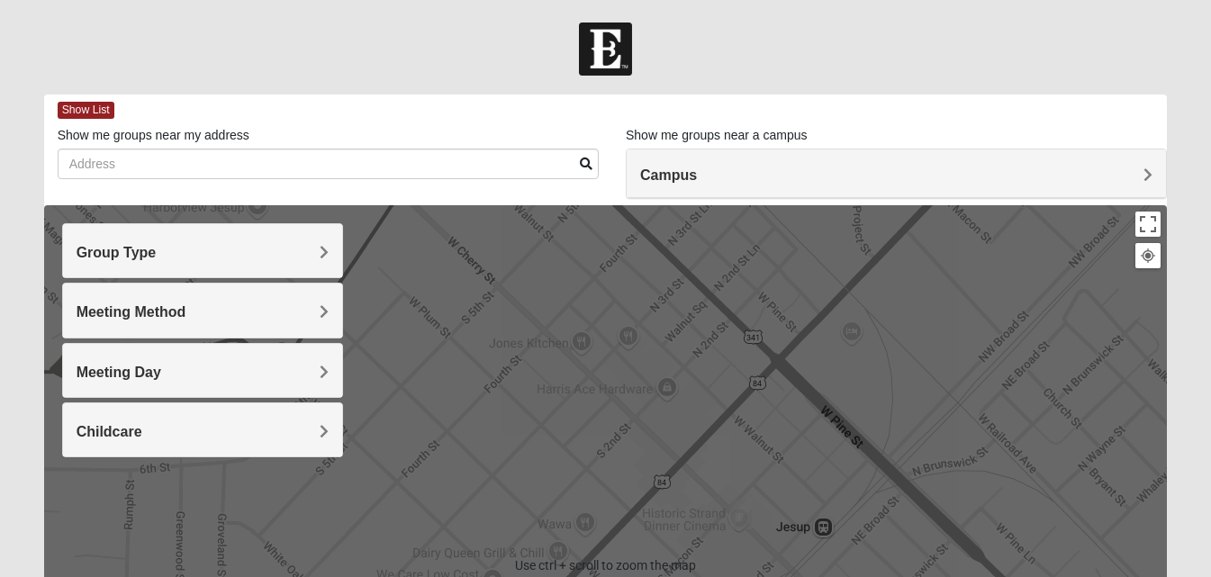
click at [150, 253] on span "Group Type" at bounding box center [117, 252] width 80 height 15
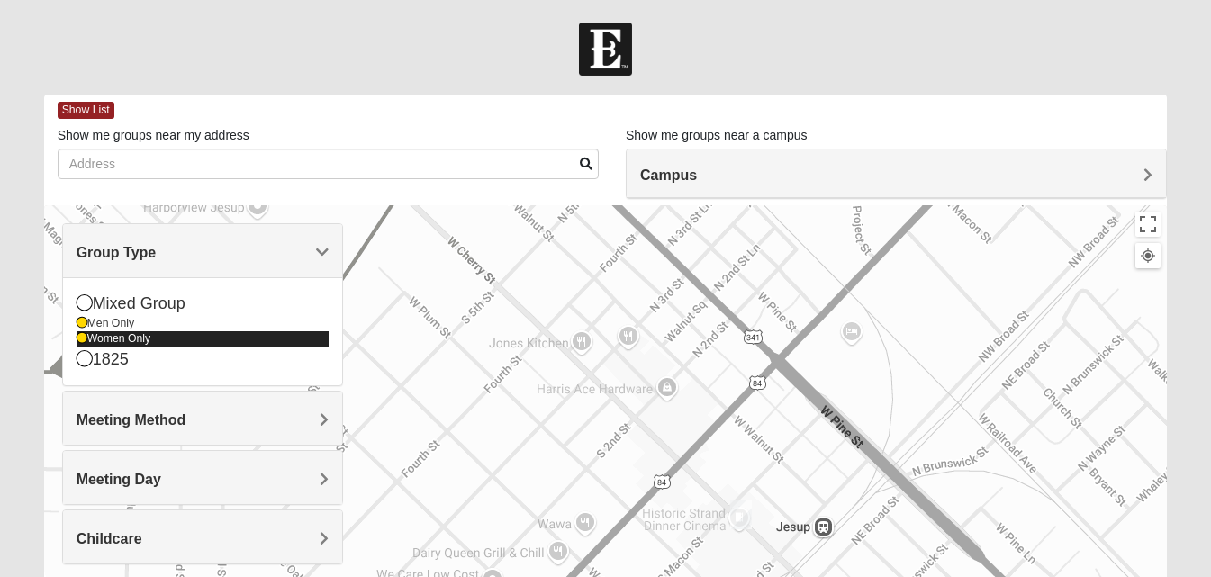
drag, startPoint x: 79, startPoint y: 339, endPoint x: 140, endPoint y: 356, distance: 63.3
click at [78, 338] on icon at bounding box center [82, 338] width 11 height 11
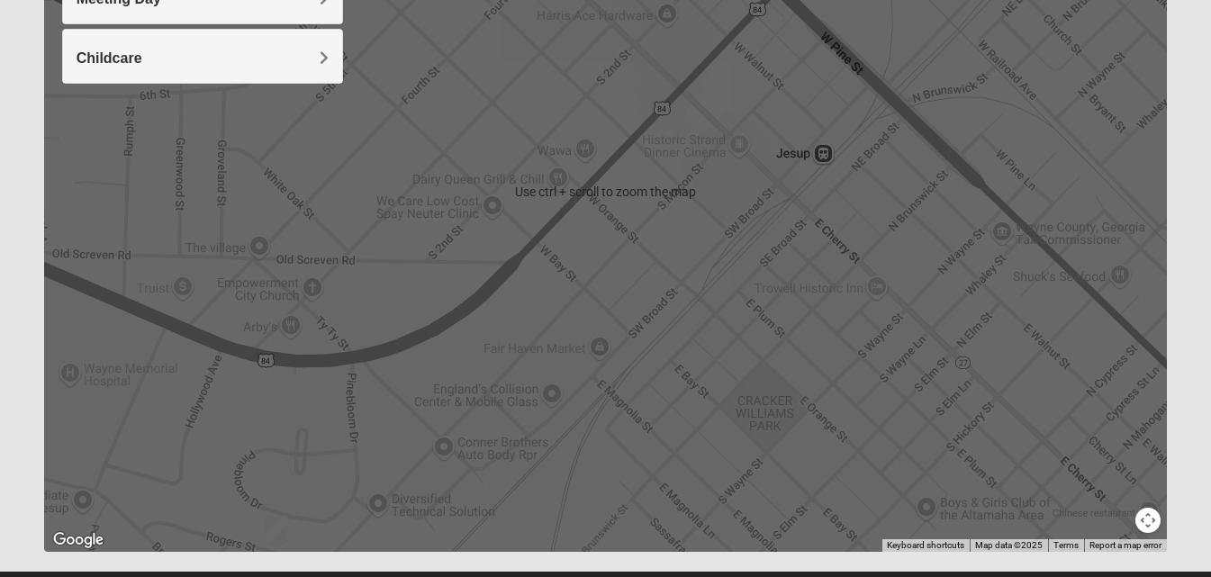
scroll to position [414, 0]
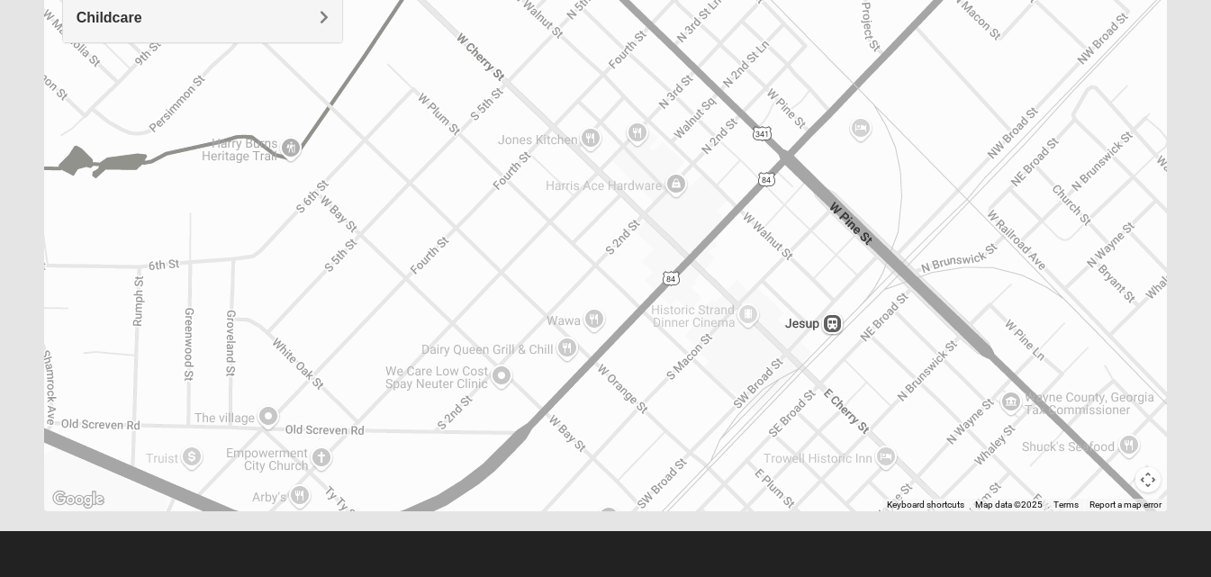
drag, startPoint x: 593, startPoint y: 341, endPoint x: 683, endPoint y: 537, distance: 215.1
click at [605, 552] on form "Log In Find A Group Error Show List Loading Groups" at bounding box center [605, 92] width 1211 height 969
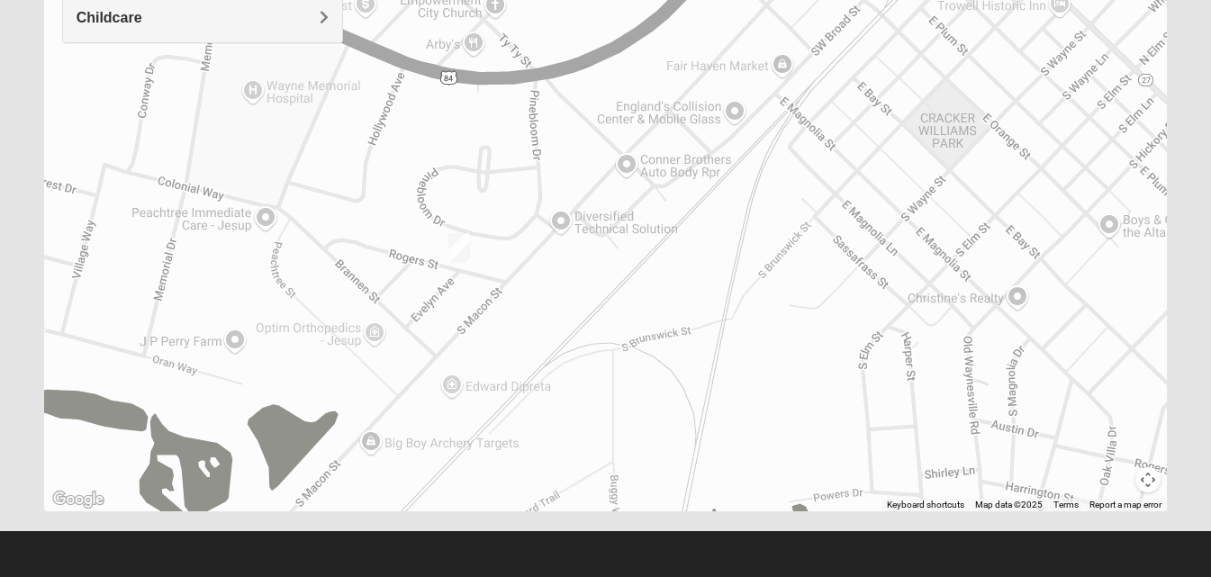
drag, startPoint x: 629, startPoint y: 402, endPoint x: 792, endPoint y: -70, distance: 499.1
click at [792, 0] on html "Log In Find A Group Error Show List Loading Groups" at bounding box center [605, 81] width 1211 height 991
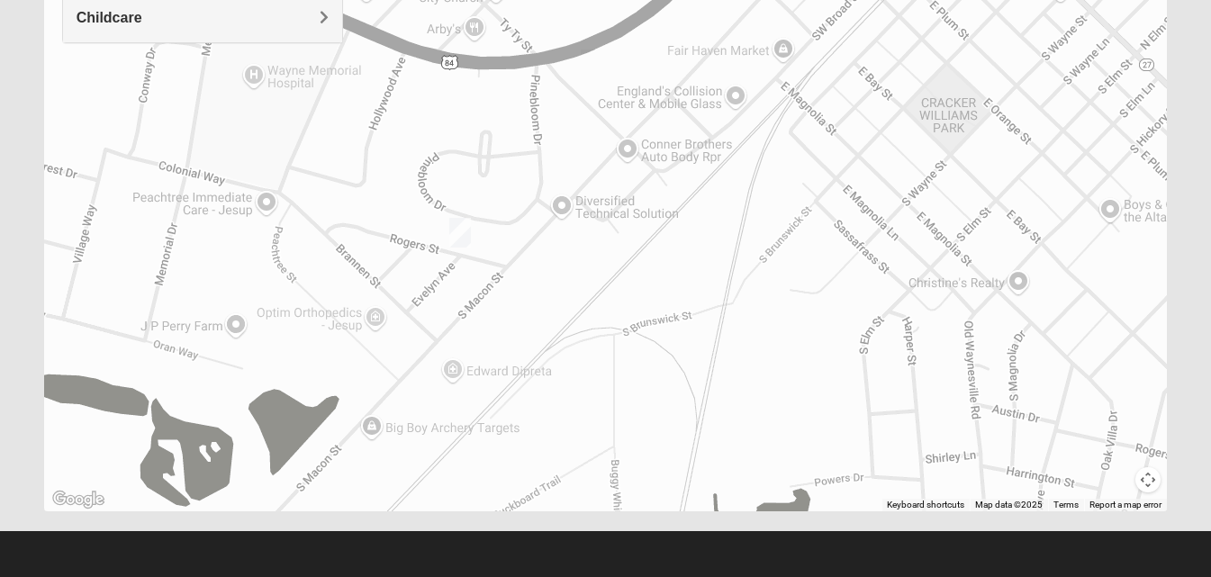
click at [454, 227] on img "Mens Dunham-Ledbetter 31545" at bounding box center [460, 233] width 22 height 30
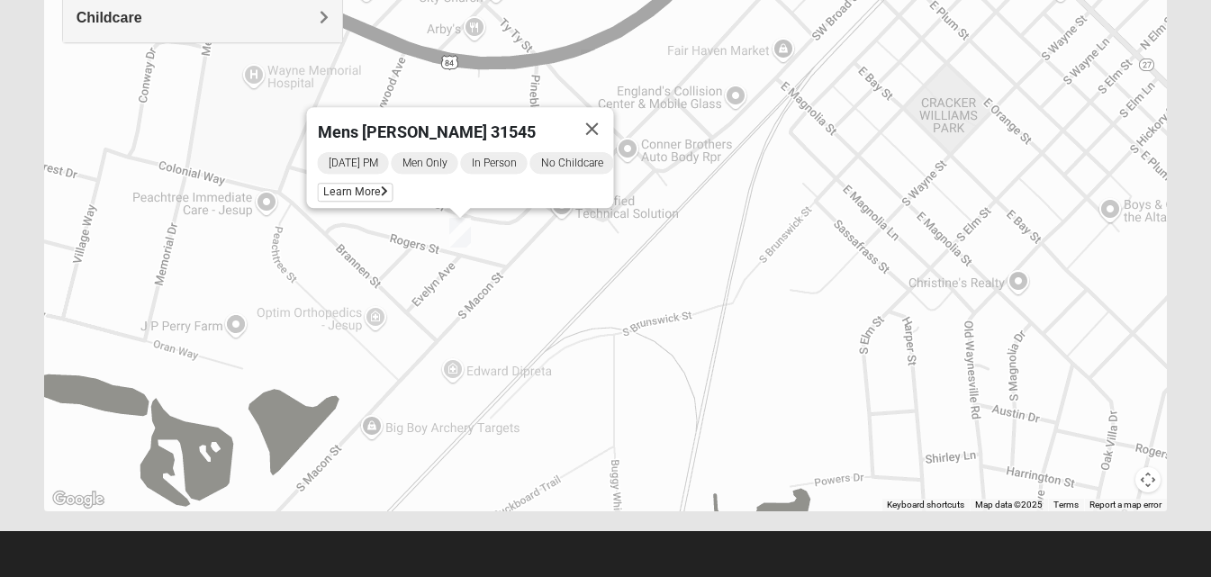
click at [606, 118] on button "Close" at bounding box center [591, 128] width 43 height 43
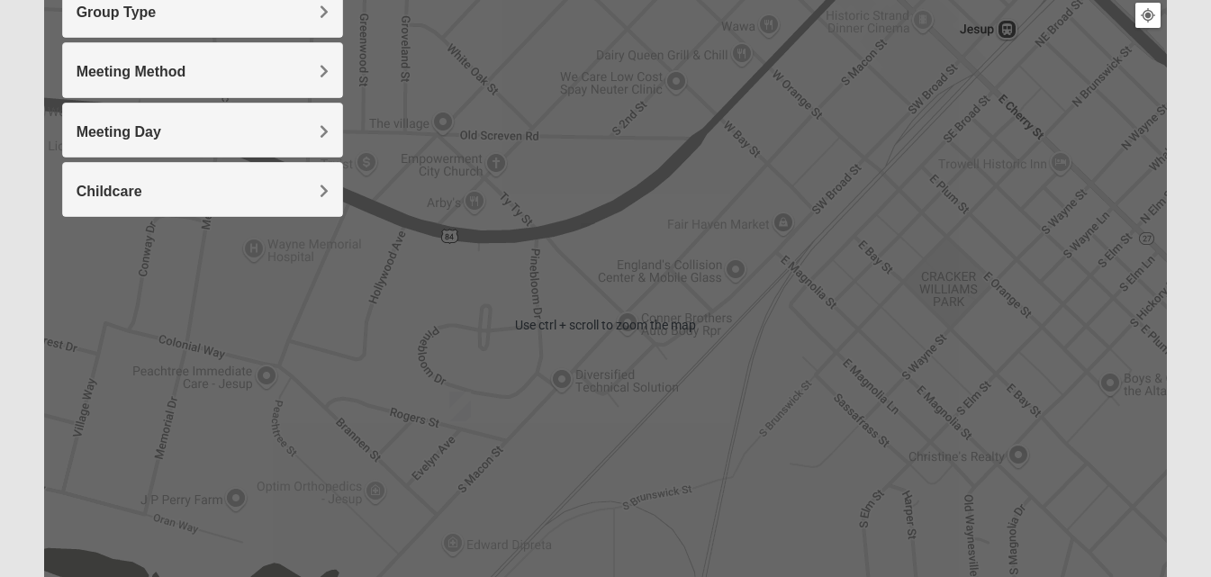
scroll to position [234, 0]
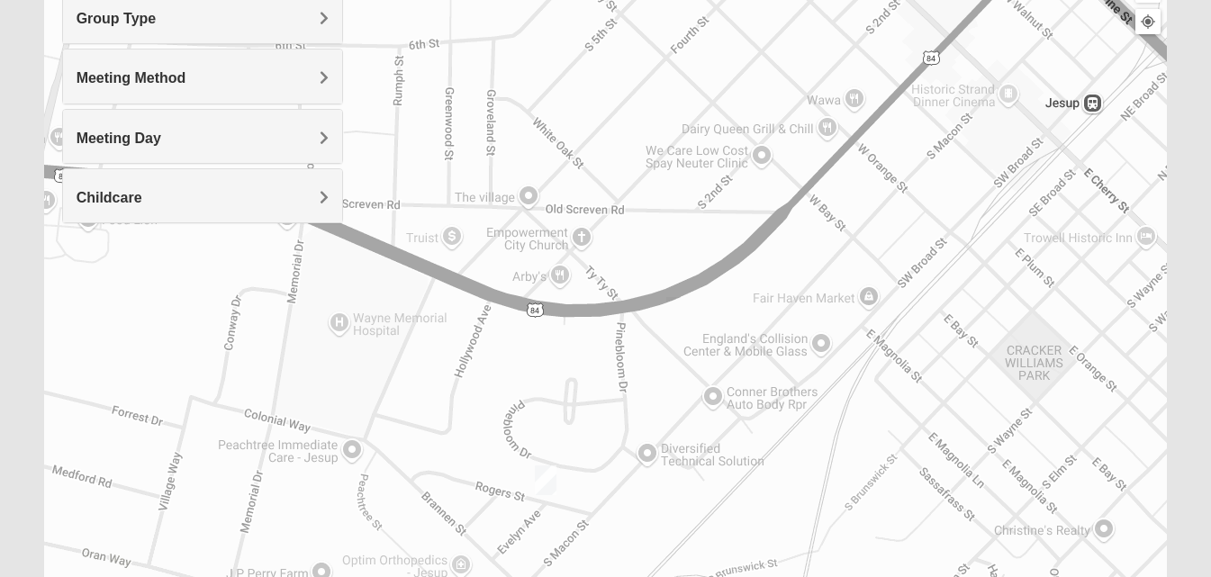
drag, startPoint x: 546, startPoint y: 383, endPoint x: 627, endPoint y: 443, distance: 101.0
click at [627, 445] on div at bounding box center [606, 331] width 1124 height 720
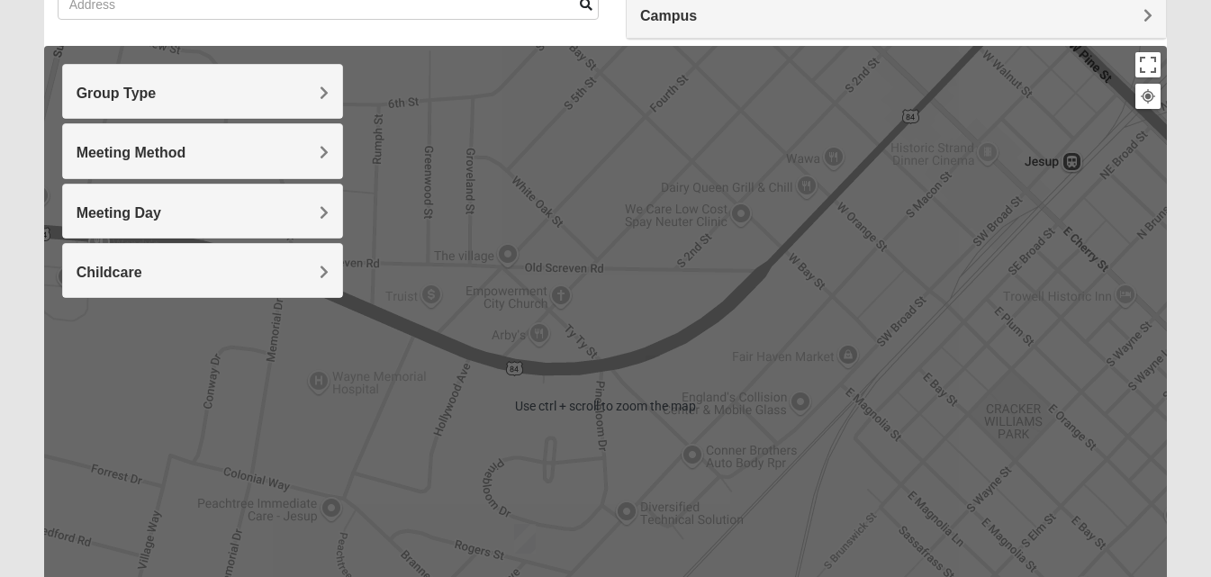
scroll to position [54, 0]
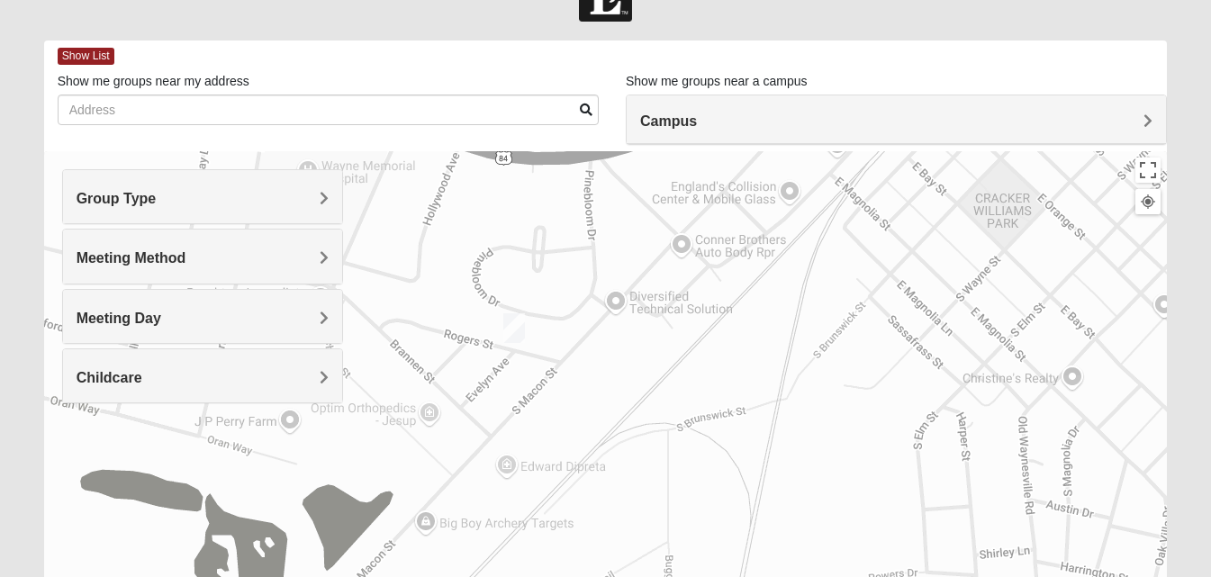
drag, startPoint x: 621, startPoint y: 473, endPoint x: 565, endPoint y: 222, distance: 256.4
click at [608, 158] on div at bounding box center [606, 511] width 1124 height 720
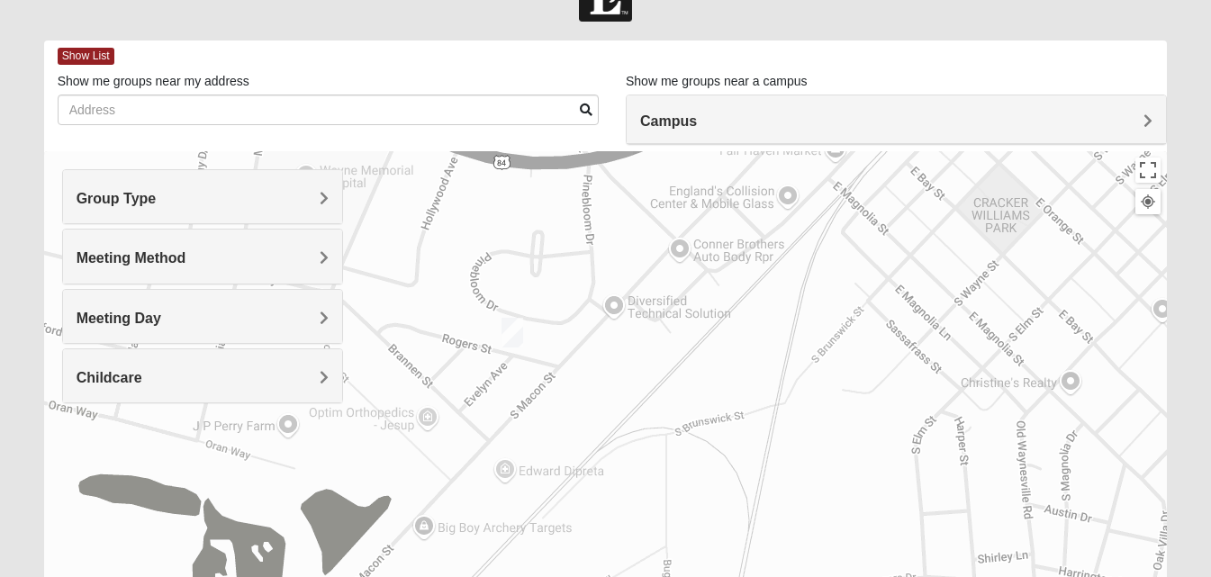
click at [509, 324] on img "Mens Dunham-Ledbetter 31545" at bounding box center [512, 333] width 22 height 30
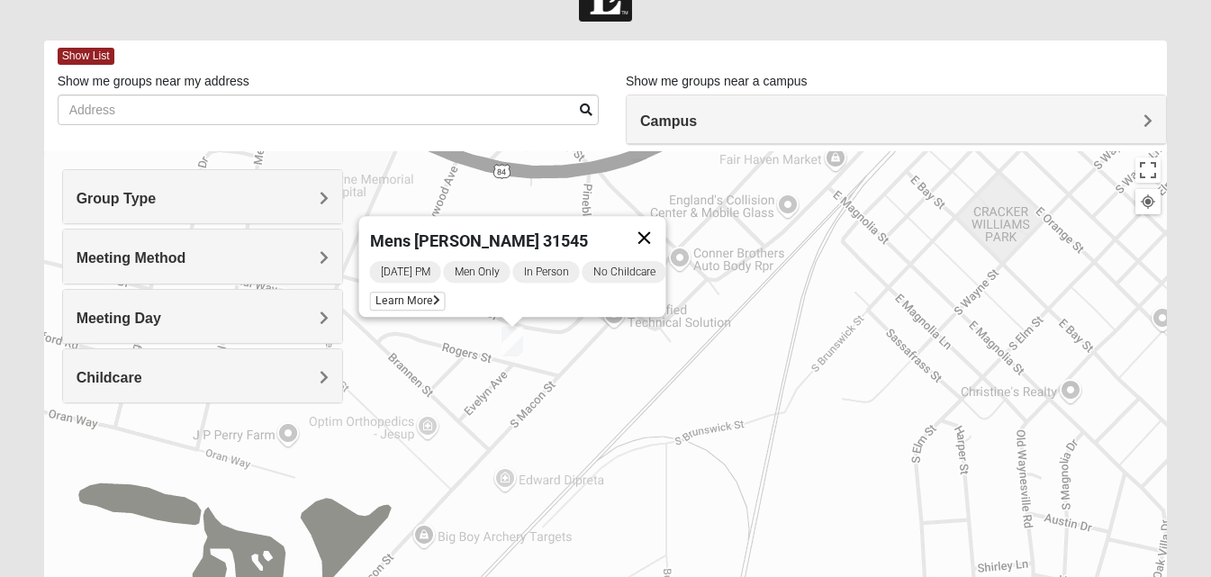
click at [655, 226] on button "Close" at bounding box center [643, 237] width 43 height 43
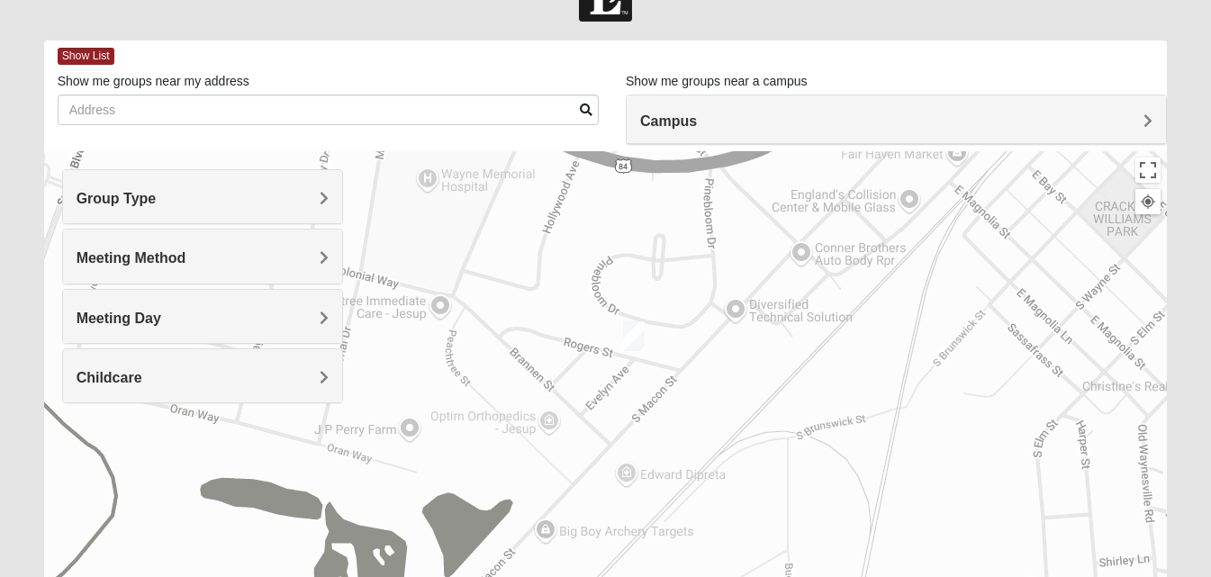
drag, startPoint x: 667, startPoint y: 264, endPoint x: 787, endPoint y: 260, distance: 119.8
click at [787, 260] on div at bounding box center [606, 511] width 1124 height 720
click at [162, 200] on h4 "Group Type" at bounding box center [203, 198] width 252 height 17
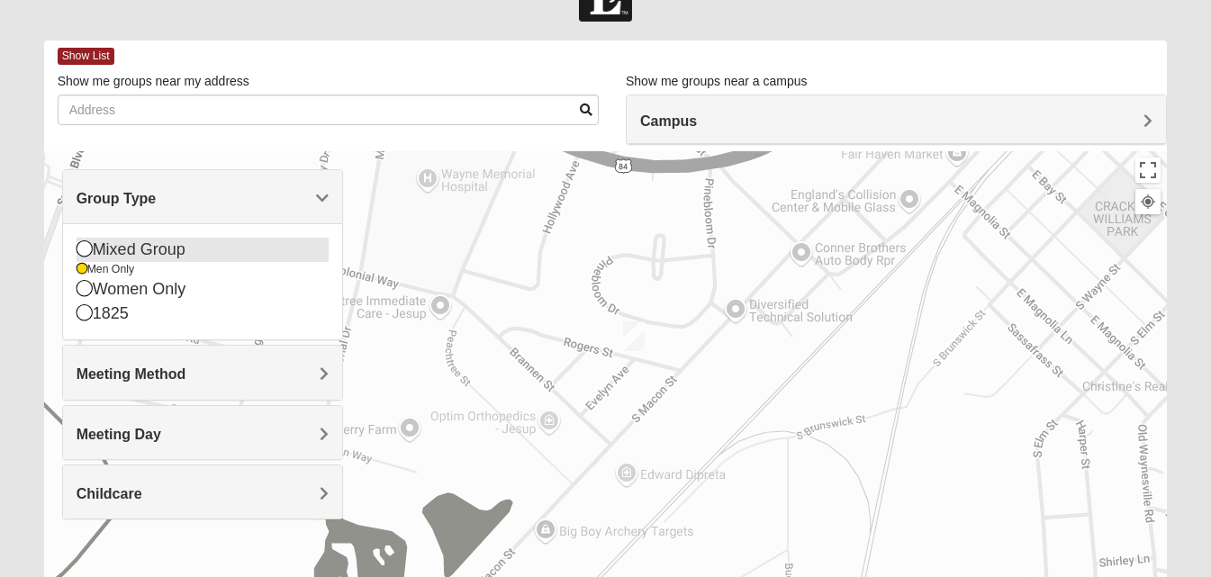
click at [79, 247] on icon at bounding box center [85, 248] width 16 height 16
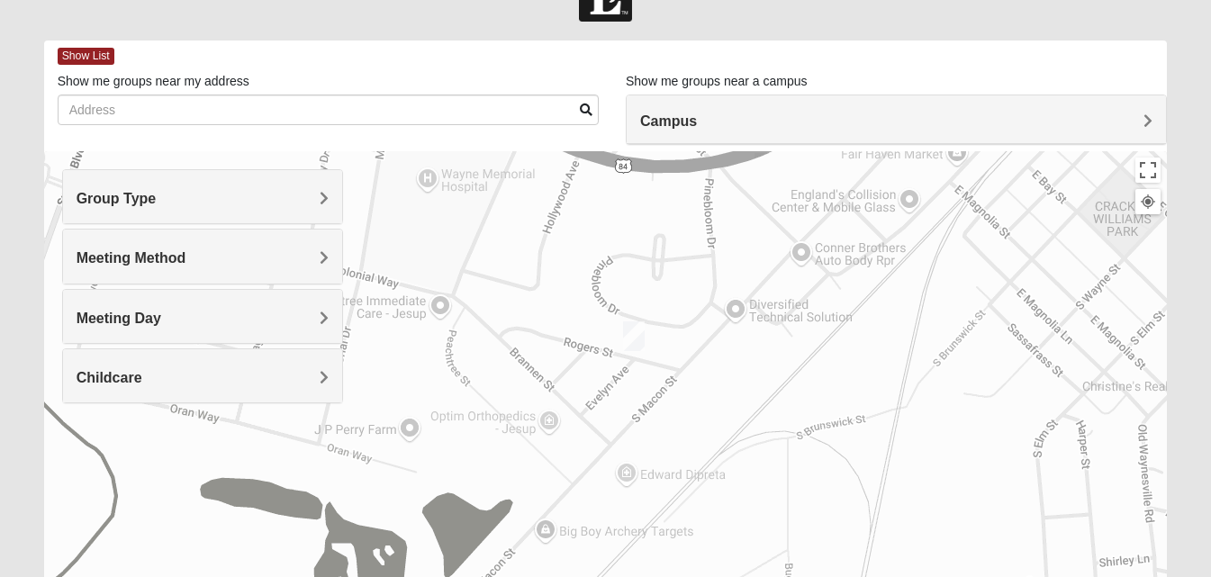
click at [153, 208] on div "Group Type" at bounding box center [202, 196] width 279 height 53
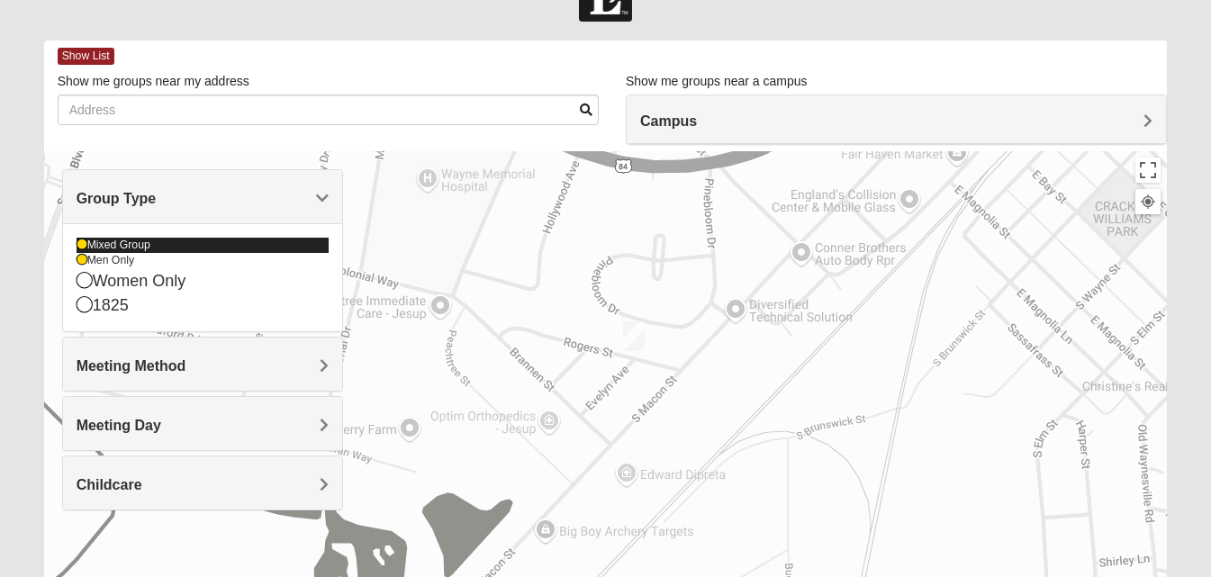
drag, startPoint x: 83, startPoint y: 259, endPoint x: 119, endPoint y: 246, distance: 38.5
click at [82, 260] on icon at bounding box center [82, 260] width 11 height 11
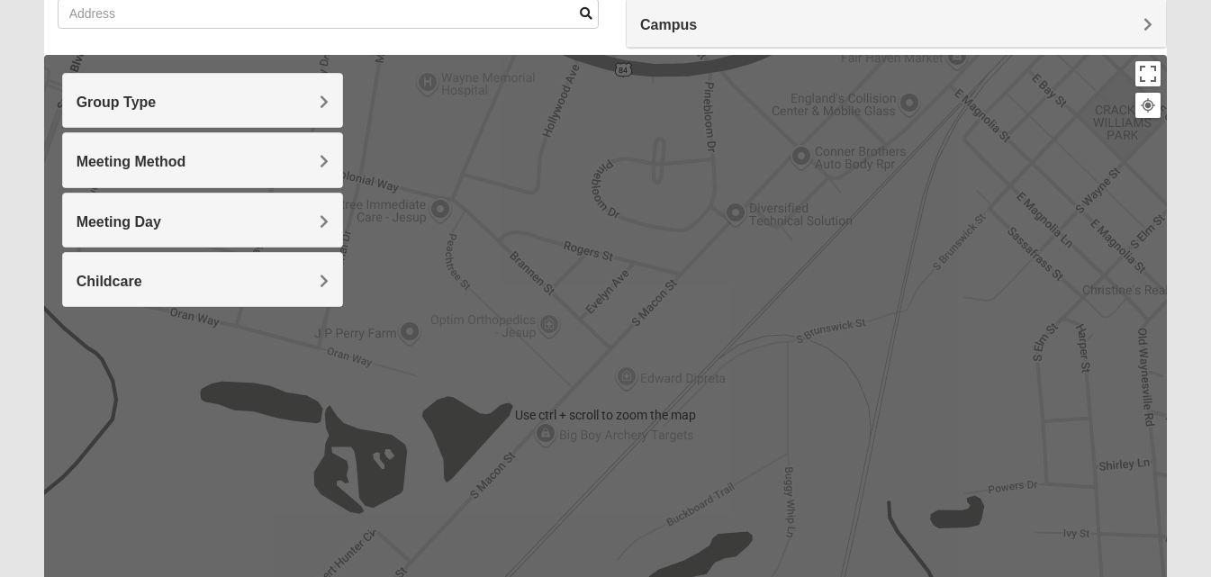
scroll to position [0, 0]
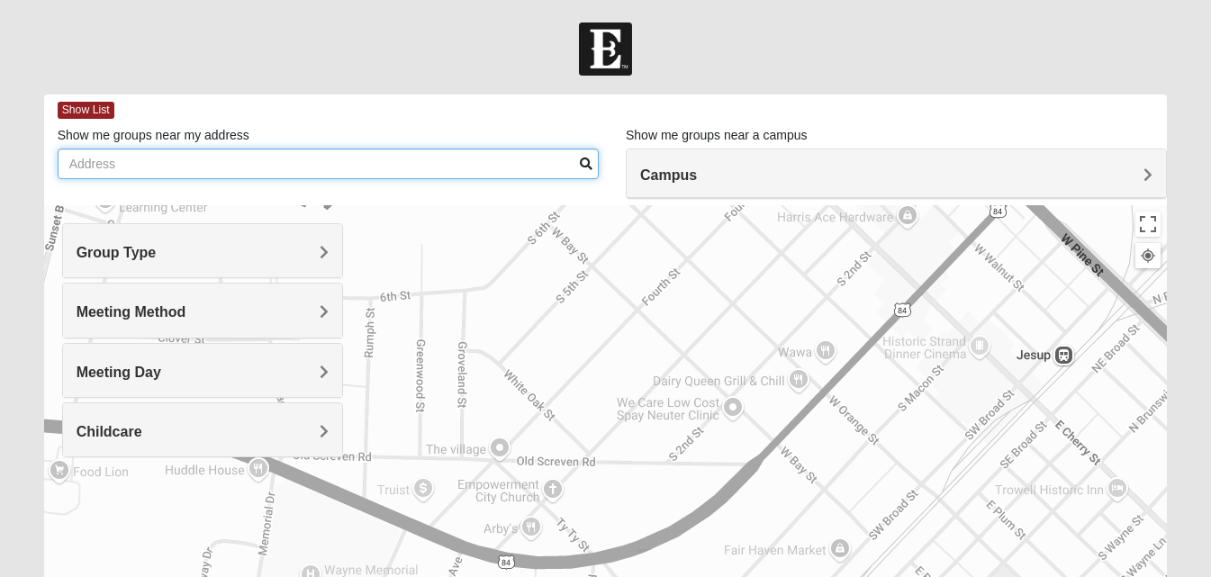
drag, startPoint x: 744, startPoint y: 265, endPoint x: 622, endPoint y: 608, distance: 363.9
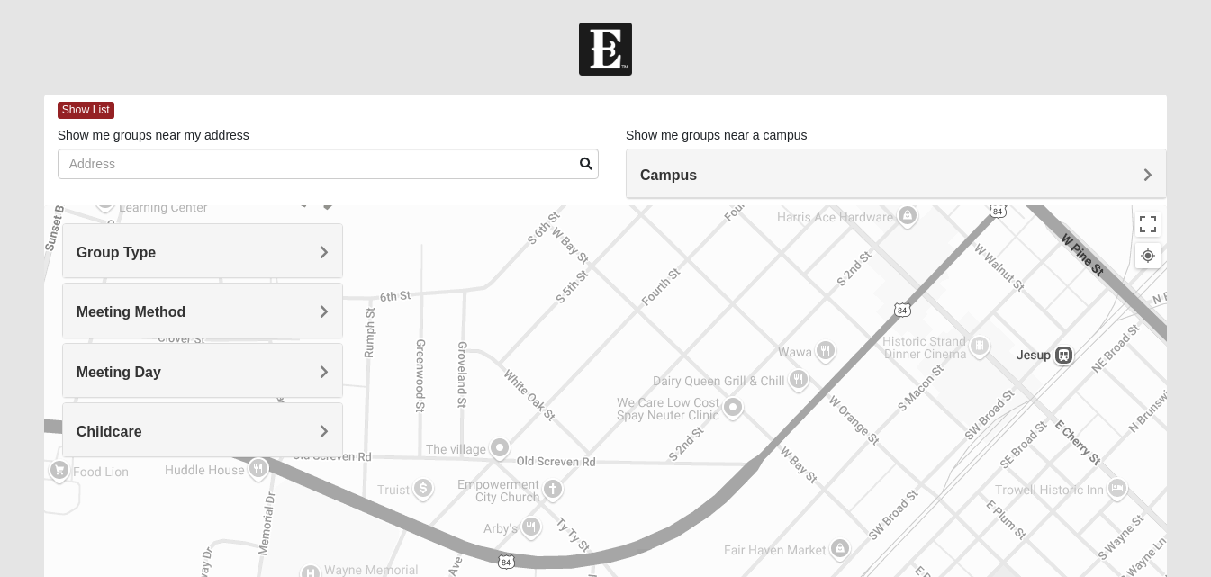
click at [622, 576] on html "Log In Find A Group Error Show List Loading Groups" at bounding box center [605, 495] width 1211 height 991
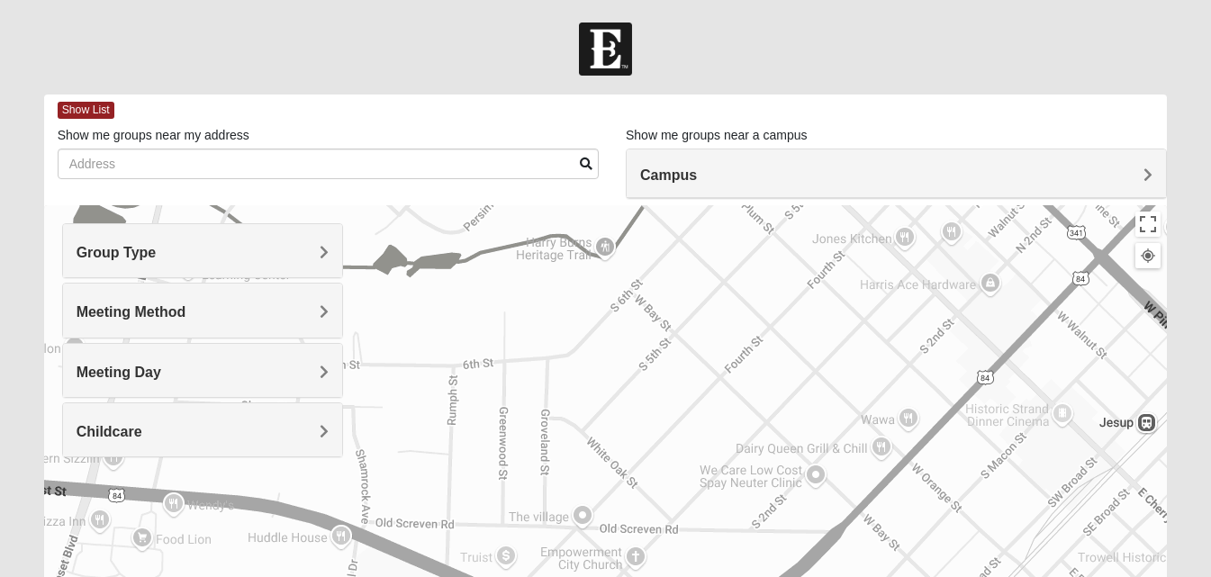
drag, startPoint x: 554, startPoint y: 447, endPoint x: 599, endPoint y: 25, distance: 423.7
click at [748, 404] on div at bounding box center [606, 565] width 1124 height 720
